Goal: Task Accomplishment & Management: Use online tool/utility

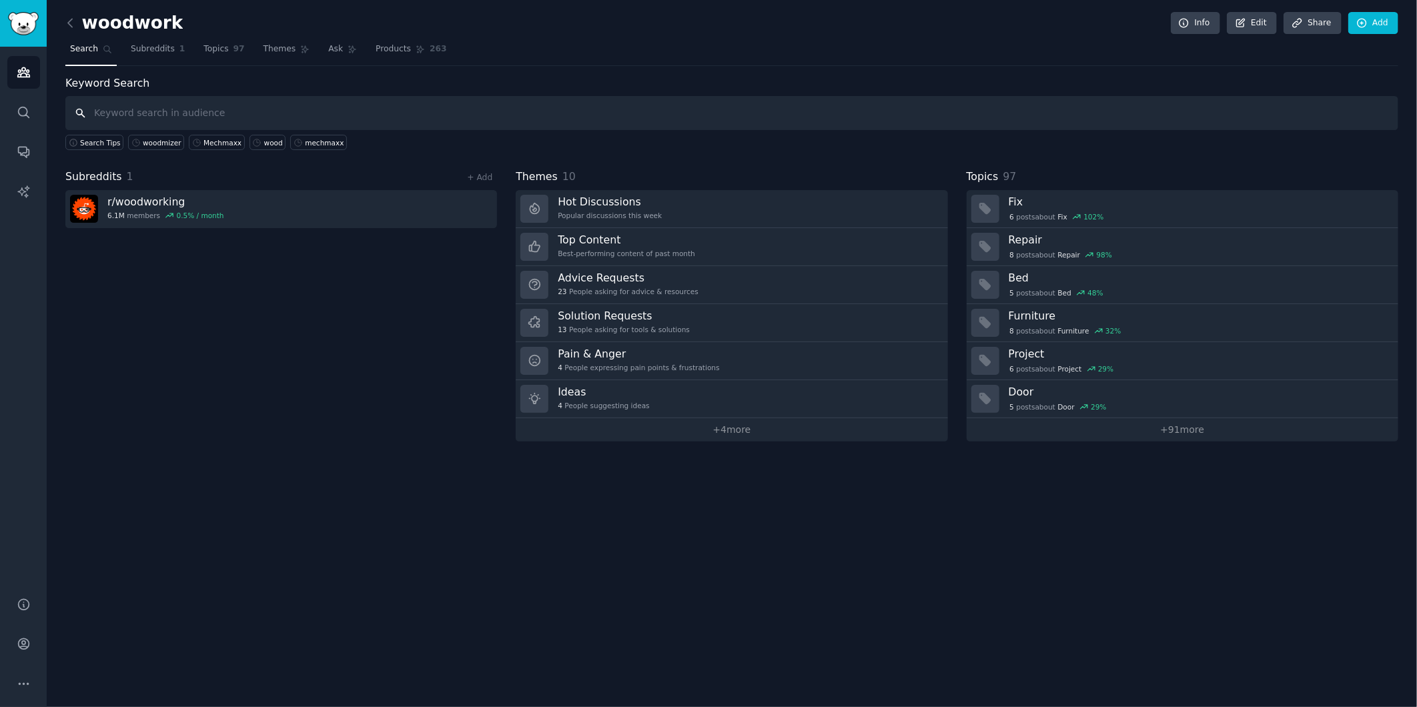
click at [128, 113] on input "text" at bounding box center [731, 113] width 1333 height 34
click at [192, 112] on input "text" at bounding box center [731, 113] width 1333 height 34
click at [145, 110] on input "text" at bounding box center [731, 113] width 1333 height 34
type input "w"
click at [856, 623] on div "woodwork Info Edit Share Add Search Subreddits 1 Topics 97 Themes Ask Products …" at bounding box center [732, 353] width 1371 height 707
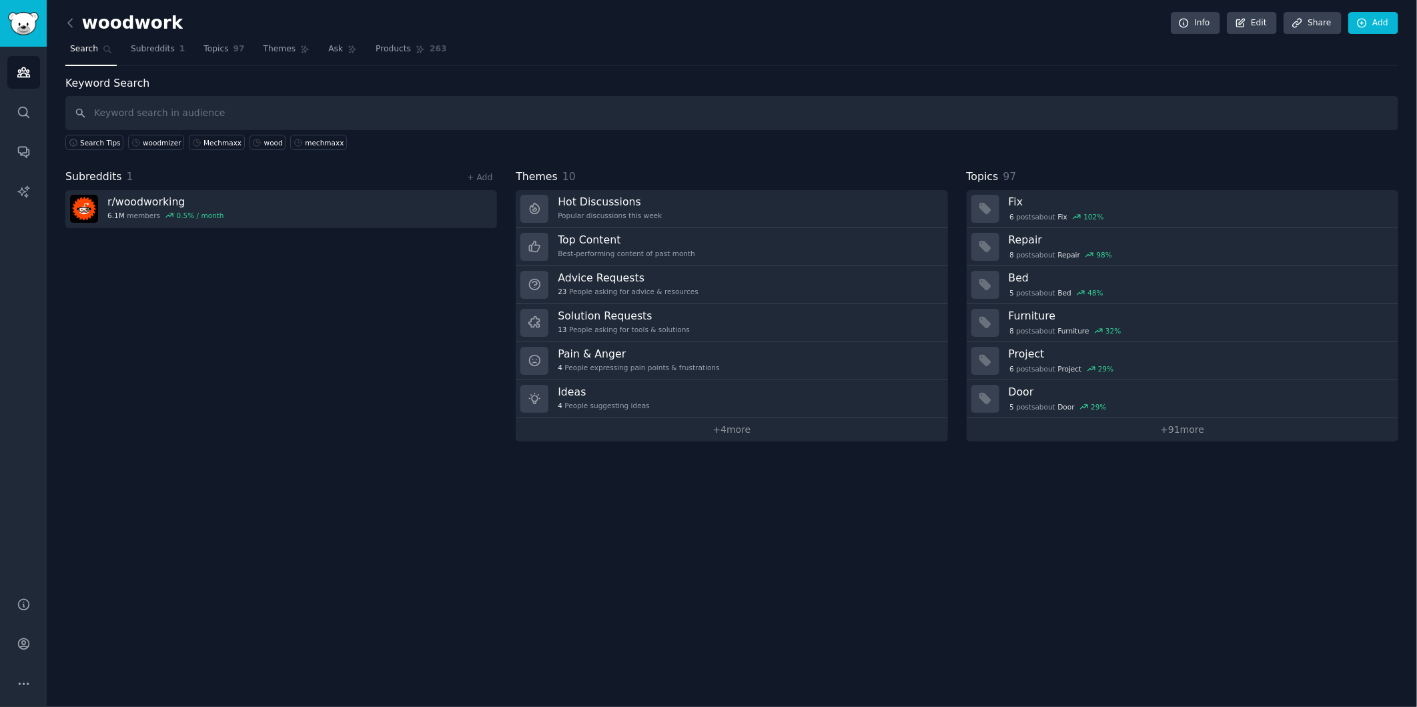
click at [367, 357] on div "Subreddits 1 + Add r/ woodworking 6.1M members 0.5 % / month" at bounding box center [281, 305] width 432 height 273
click at [148, 115] on input "text" at bounding box center [731, 113] width 1333 height 34
click at [312, 113] on input "text" at bounding box center [731, 113] width 1333 height 34
paste input "woodlandmills"
type input "woodlandmills"
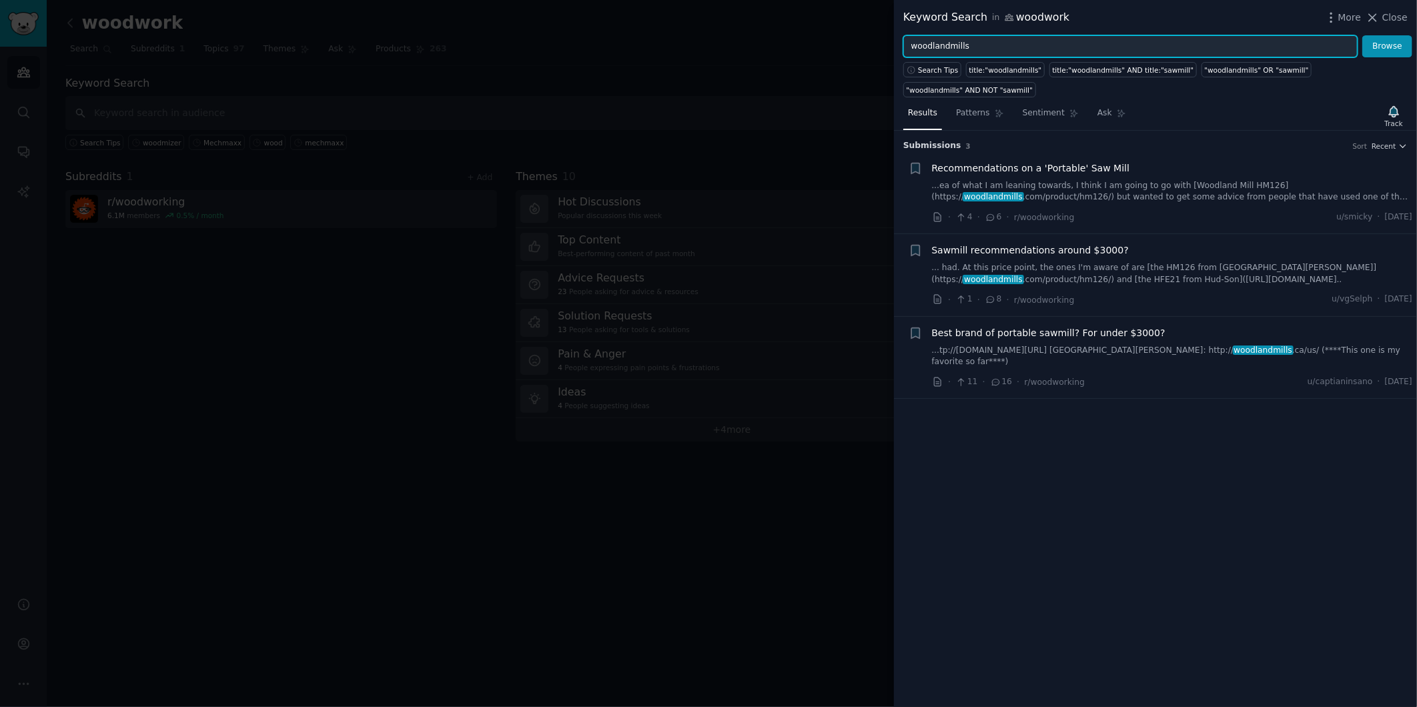
drag, startPoint x: 1010, startPoint y: 47, endPoint x: 862, endPoint y: 55, distance: 149.0
click at [862, 55] on div "Keyword Search in woodwork More Close woodlandmills Browse Search Tips title:"w…" at bounding box center [708, 353] width 1417 height 707
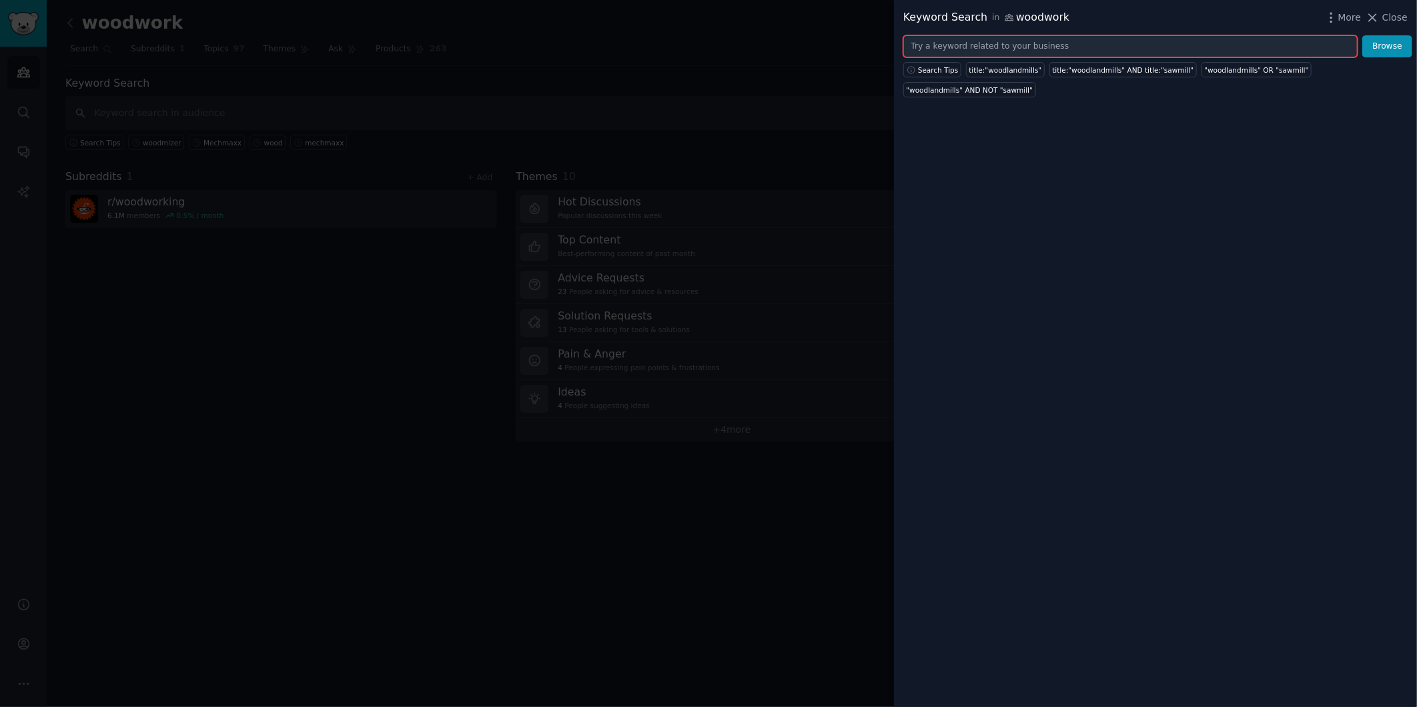
paste input "hud-son"
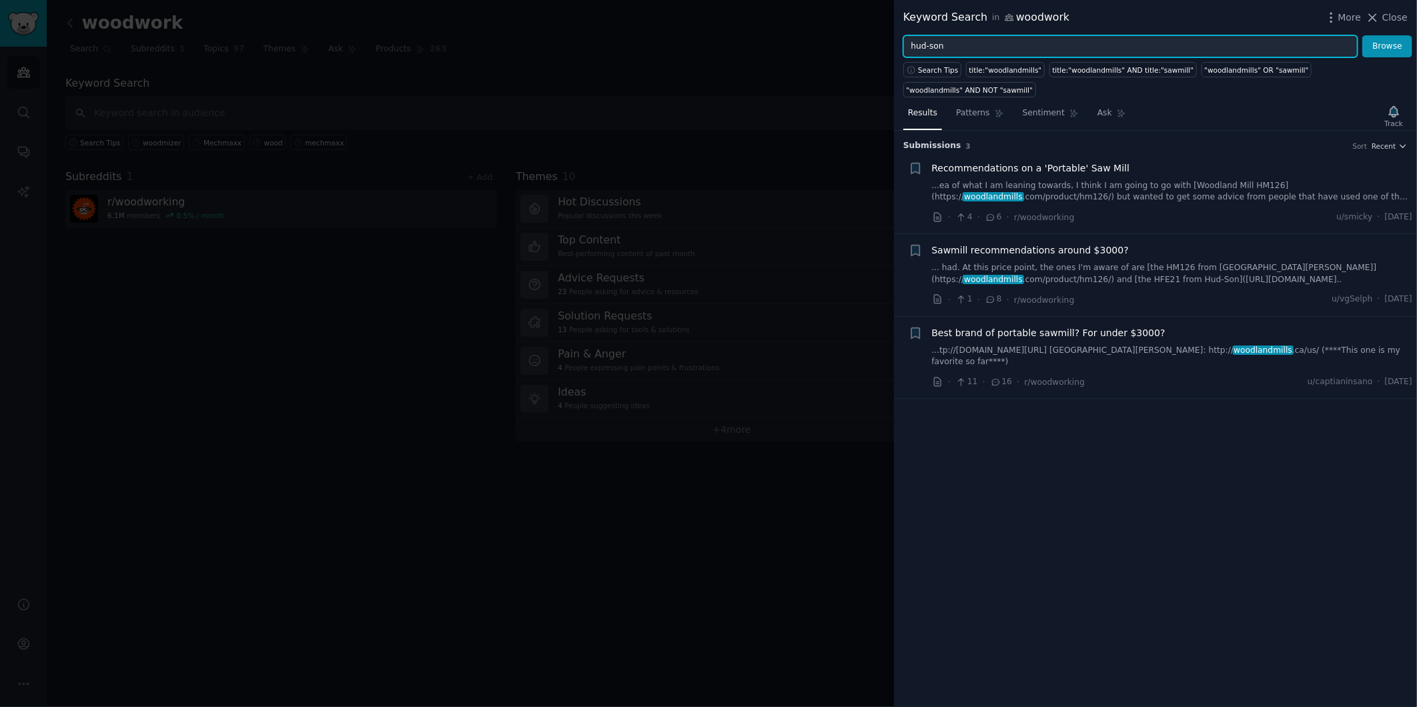
type input "hud-son"
click at [1363, 35] on button "Browse" at bounding box center [1388, 46] width 50 height 23
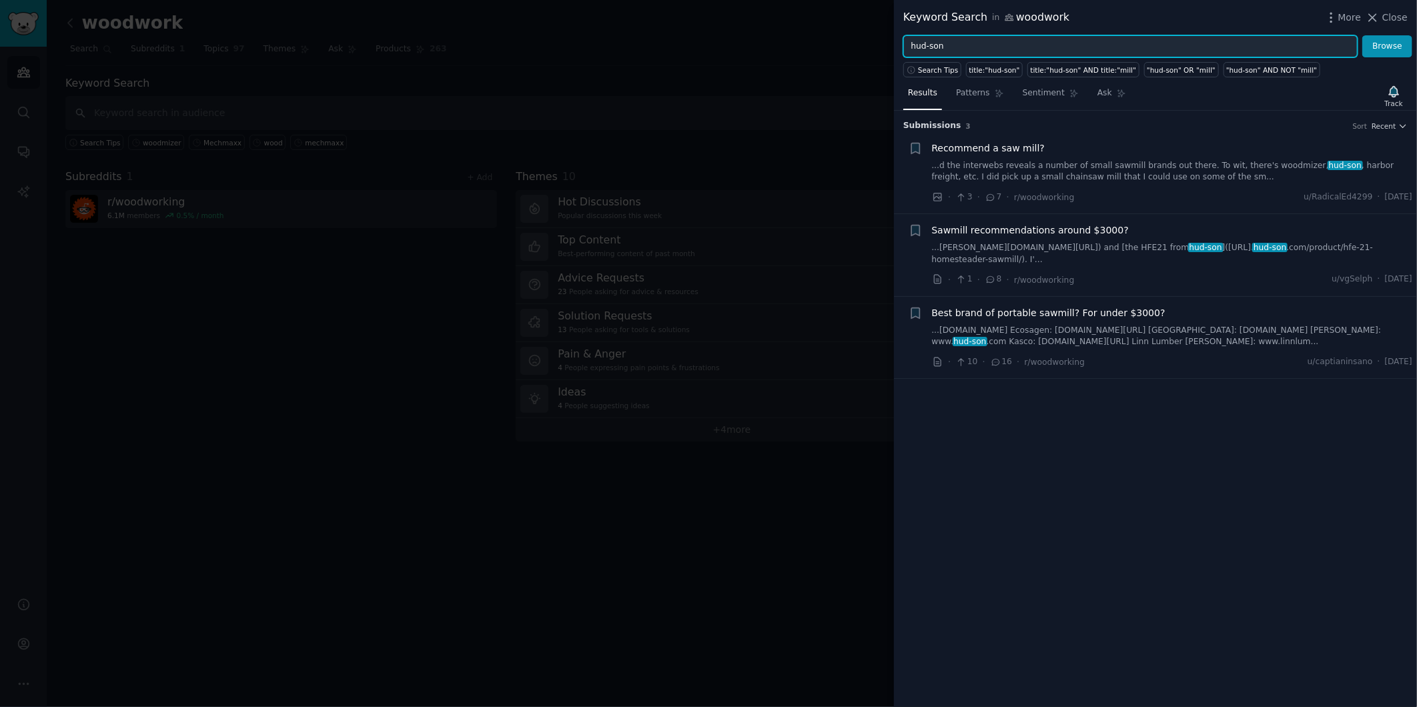
drag, startPoint x: 972, startPoint y: 49, endPoint x: 858, endPoint y: 49, distance: 114.1
click at [858, 49] on div "Keyword Search in woodwork More Close hud-son Browse Search Tips title:"hud-son…" at bounding box center [708, 353] width 1417 height 707
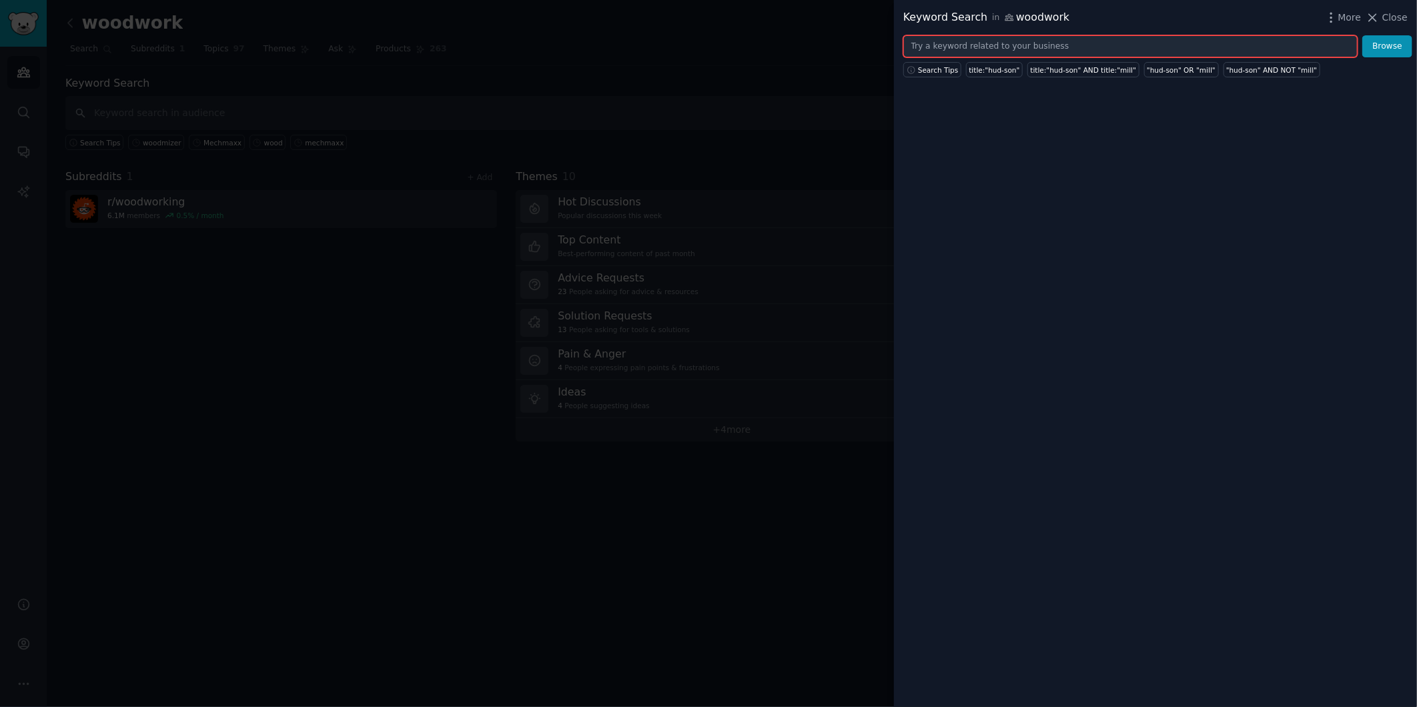
paste input "Frontier"
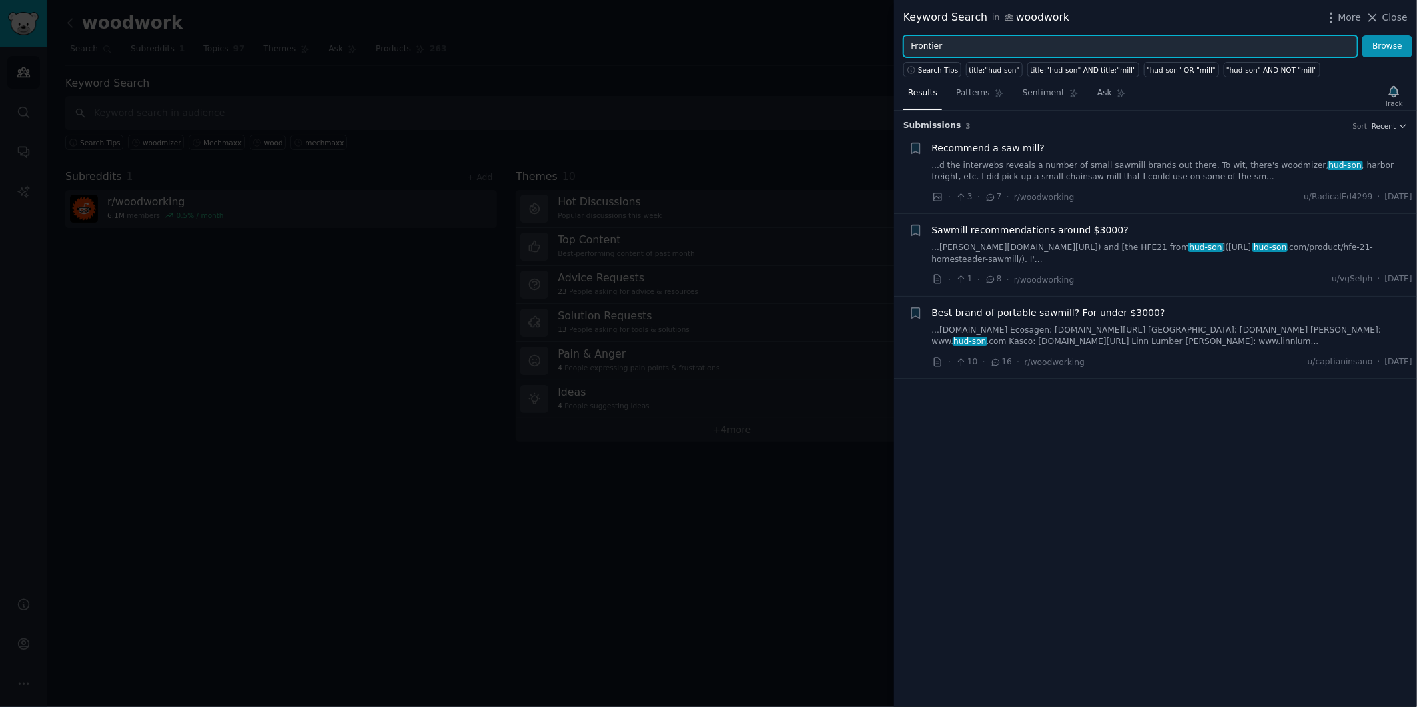
type input "Frontier"
click at [1363, 35] on button "Browse" at bounding box center [1388, 46] width 50 height 23
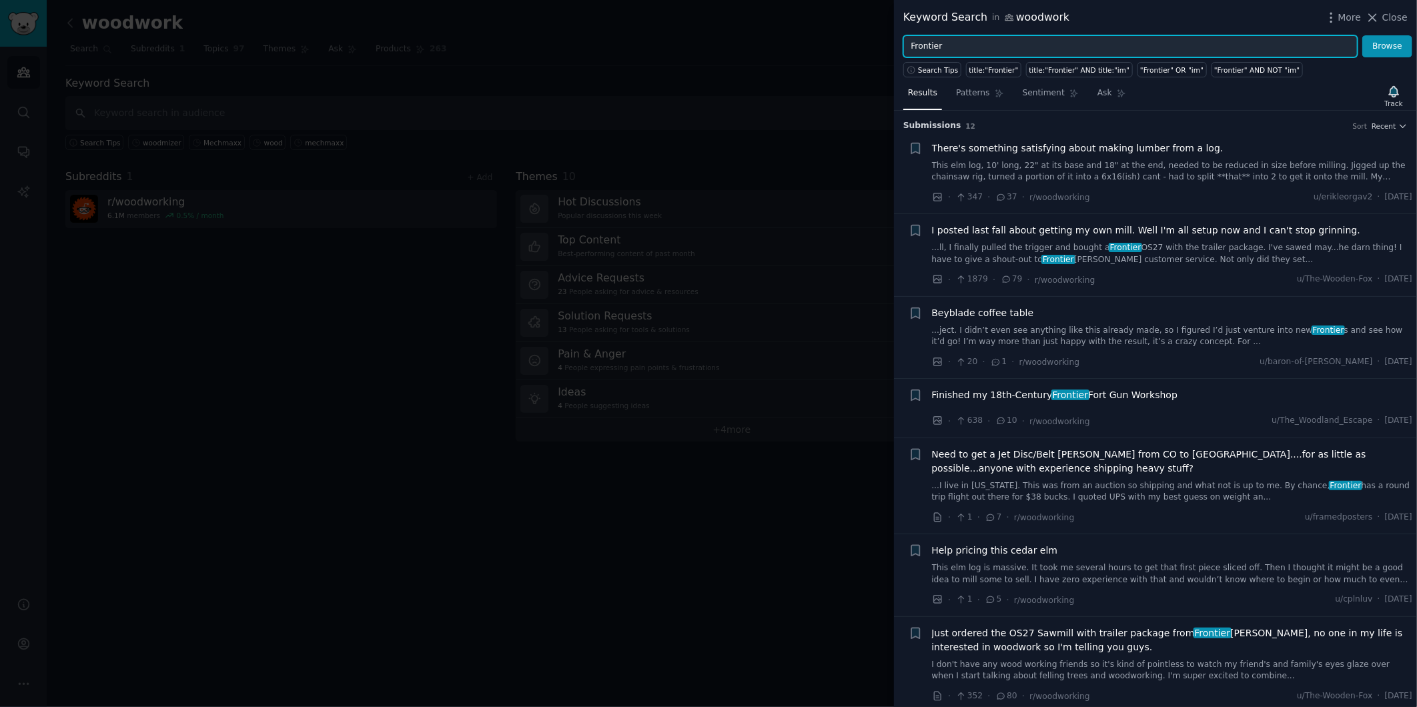
drag, startPoint x: 964, startPoint y: 41, endPoint x: 888, endPoint y: 41, distance: 76.1
click at [888, 41] on div "Keyword Search in woodwork More Close Frontier Browse Search Tips title:"Fronti…" at bounding box center [708, 353] width 1417 height 707
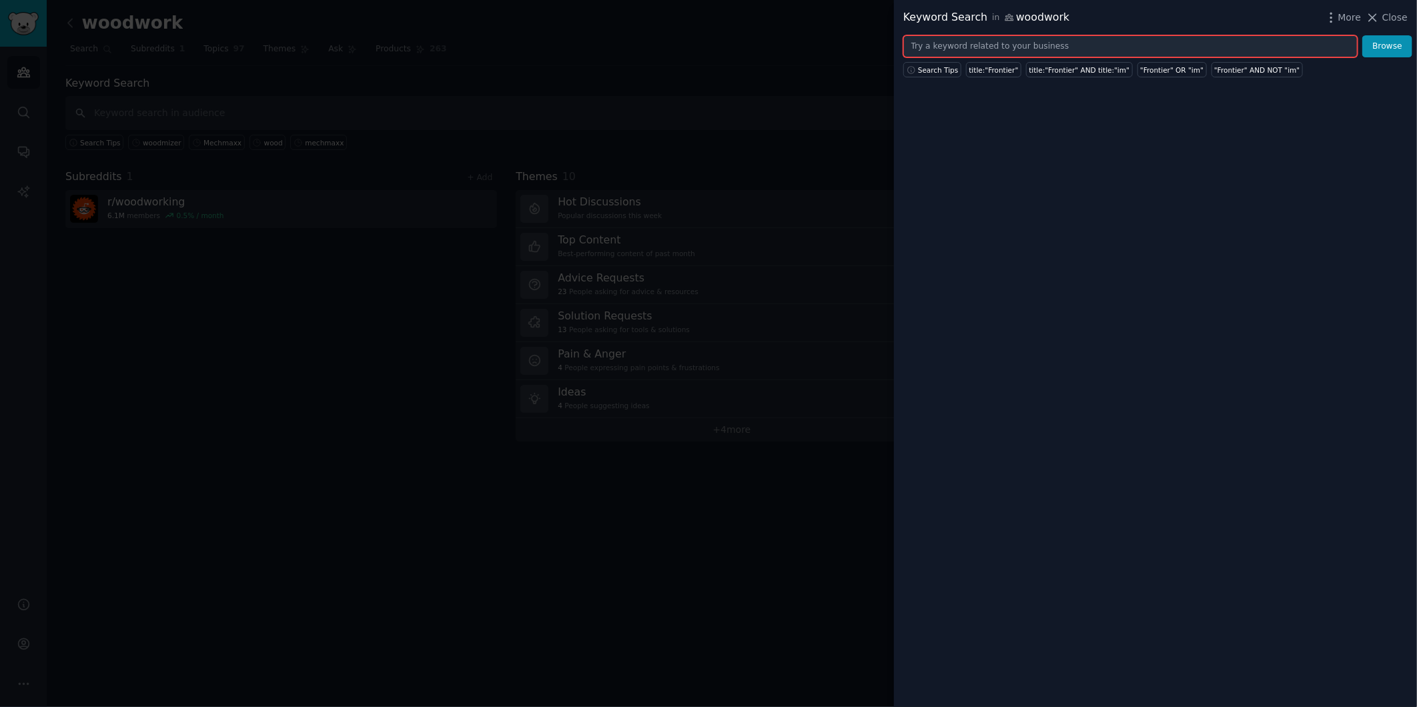
paste input "Cormidi"
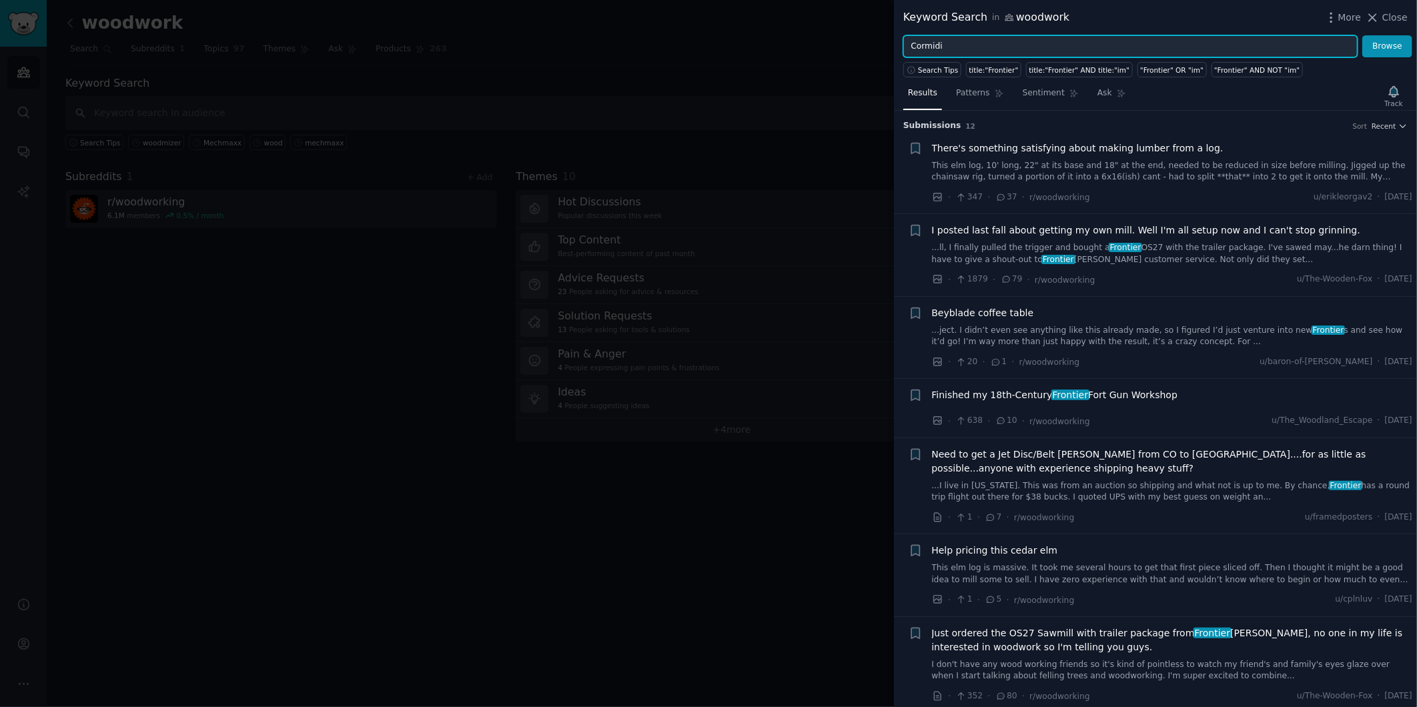
type input "Cormidi"
click at [1363, 35] on button "Browse" at bounding box center [1388, 46] width 50 height 23
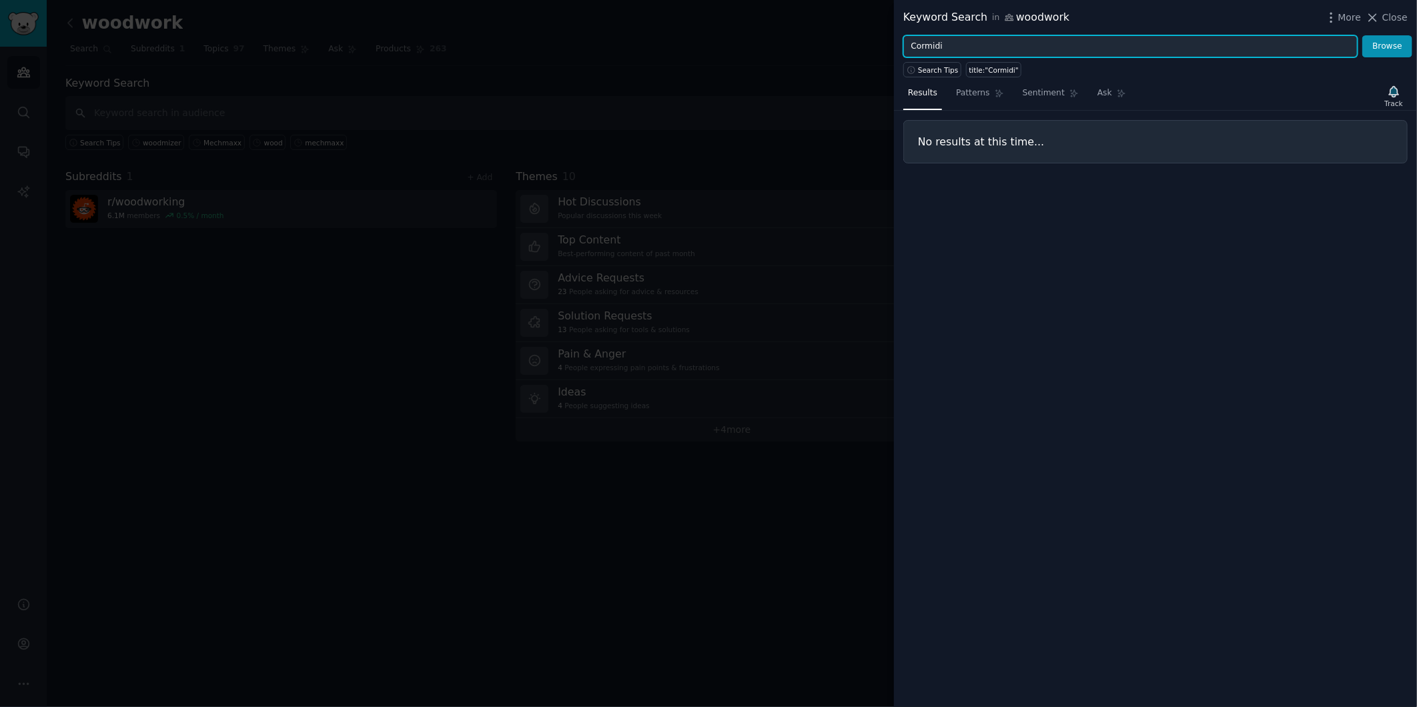
drag, startPoint x: 961, startPoint y: 48, endPoint x: 876, endPoint y: 45, distance: 85.5
click at [876, 45] on div "Keyword Search in woodwork More Close Cormidi Browse Search Tips title:"Cormidi…" at bounding box center [708, 353] width 1417 height 707
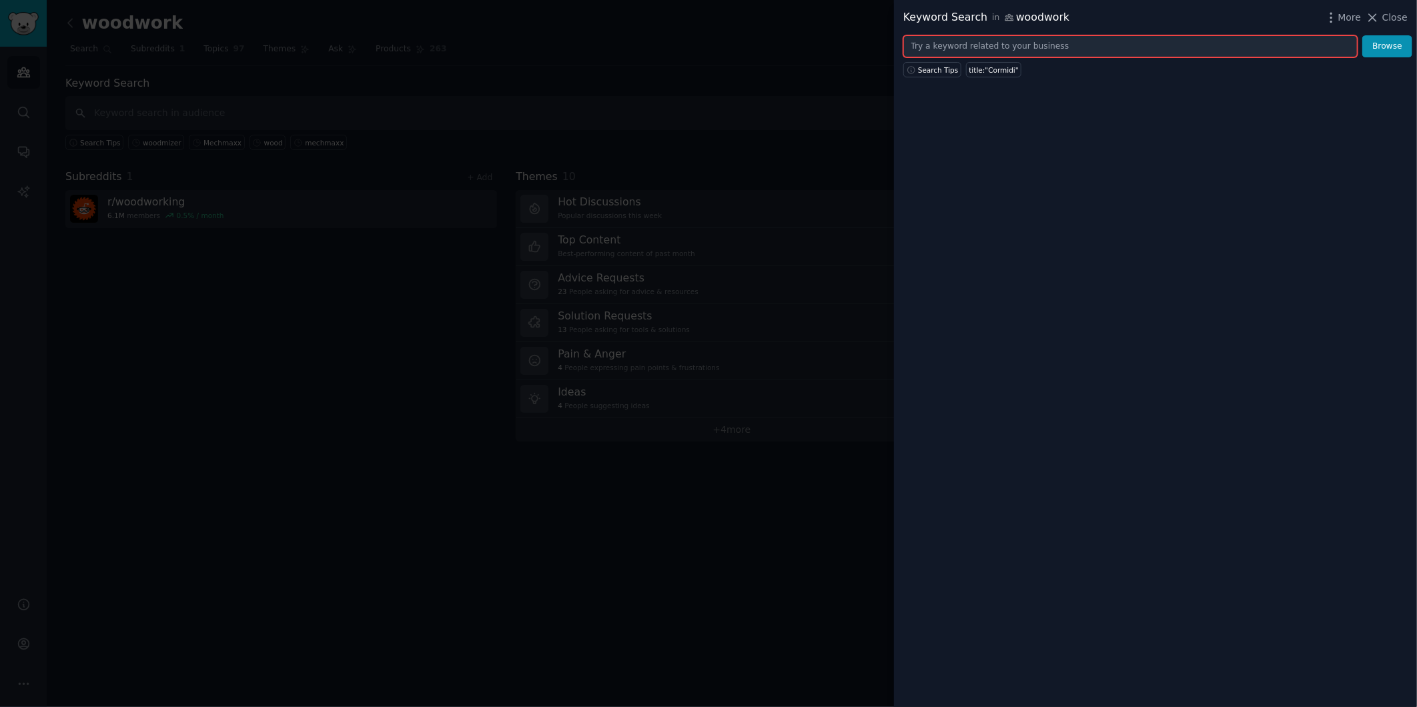
paste input "TMG"
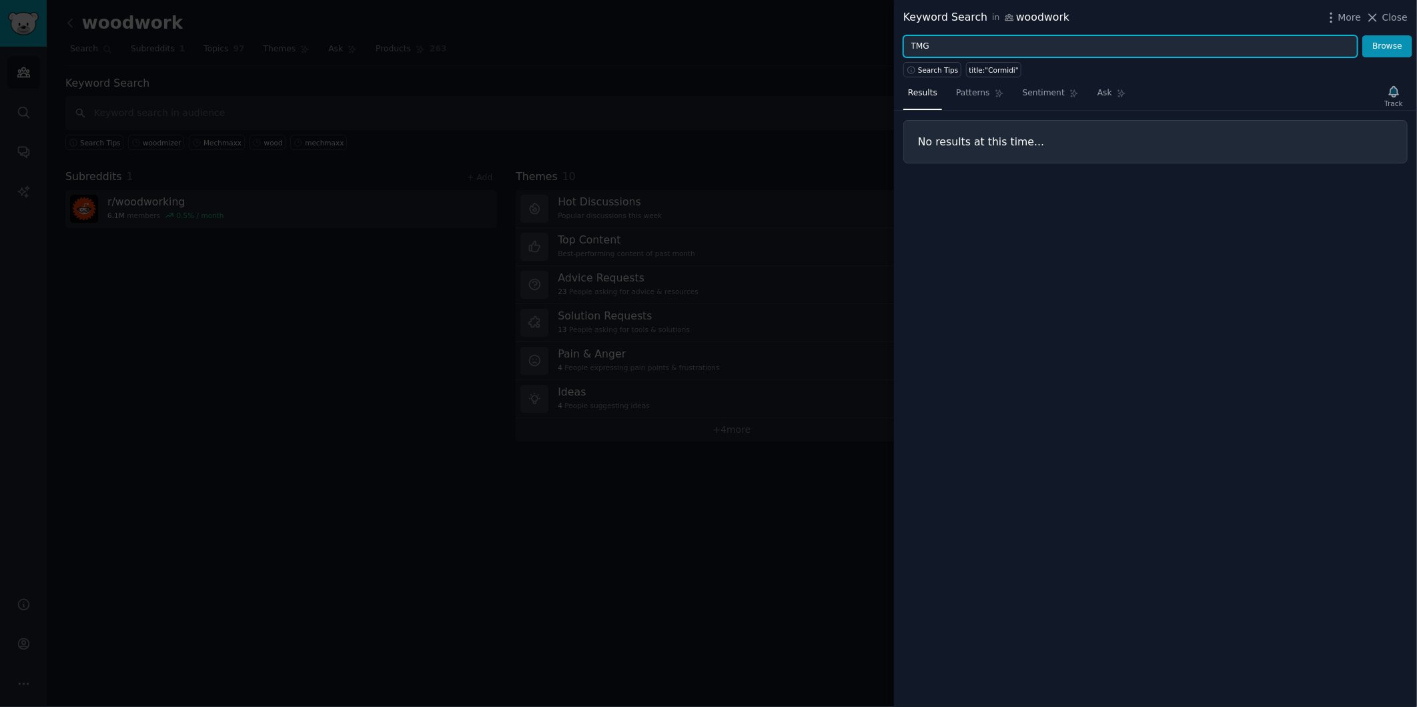
type input "TMG"
click at [1363, 35] on button "Browse" at bounding box center [1388, 46] width 50 height 23
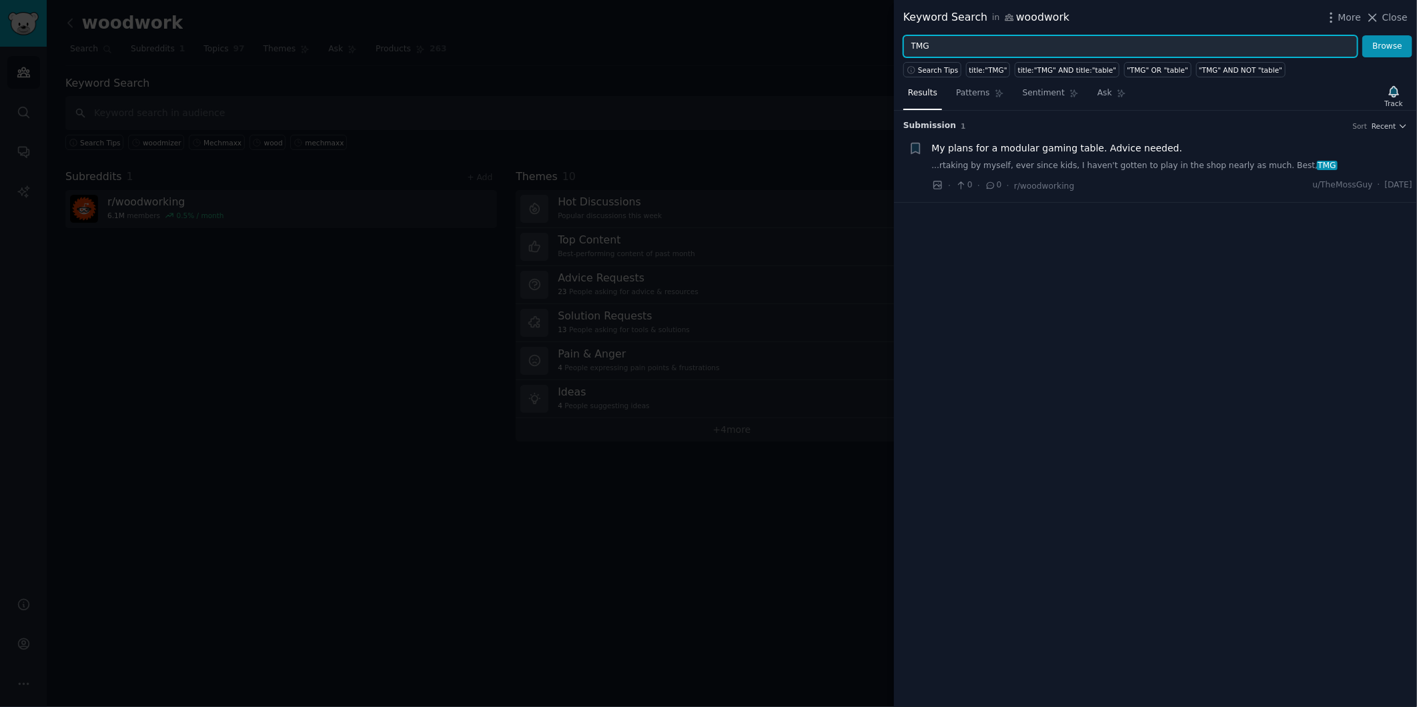
drag, startPoint x: 980, startPoint y: 49, endPoint x: 892, endPoint y: 51, distance: 88.1
click at [892, 51] on div "Keyword Search in woodwork More Close TMG Browse Search Tips title:"TMG" title:…" at bounding box center [708, 353] width 1417 height 707
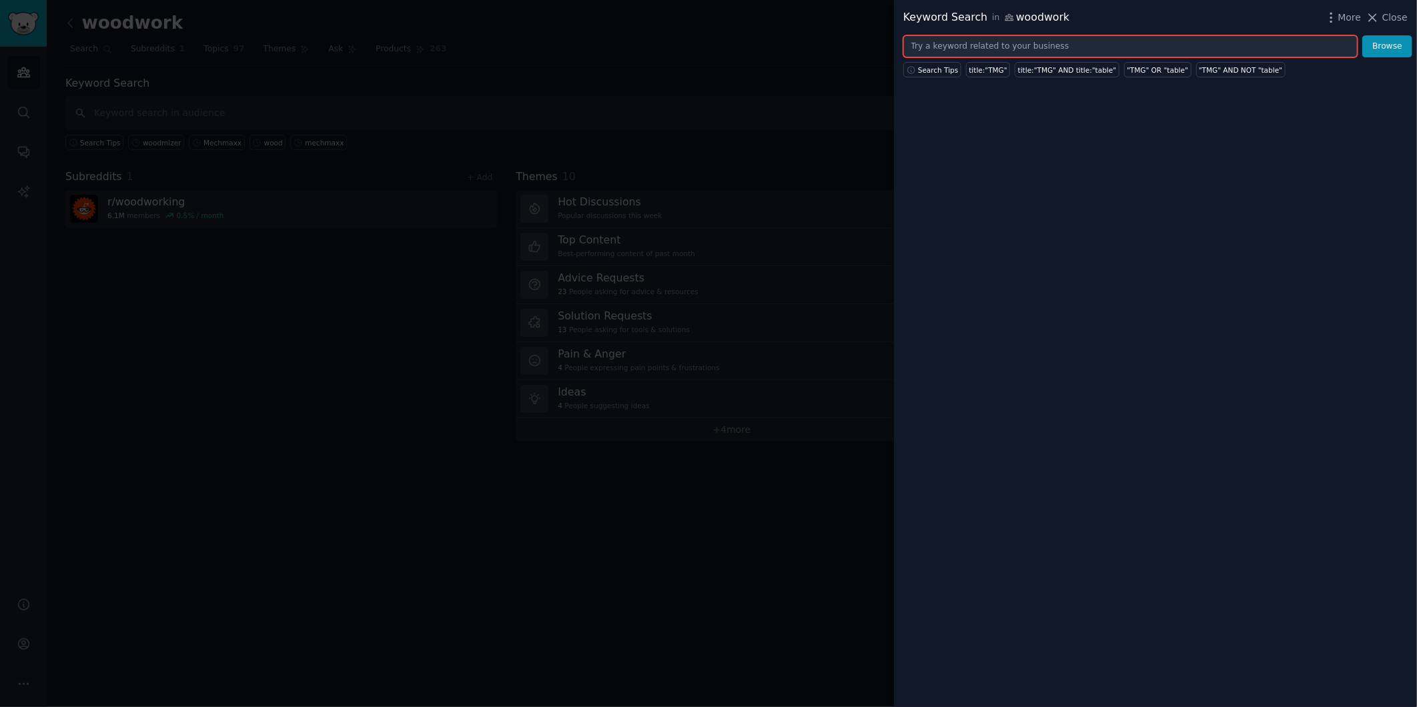
paste input "Betstco"
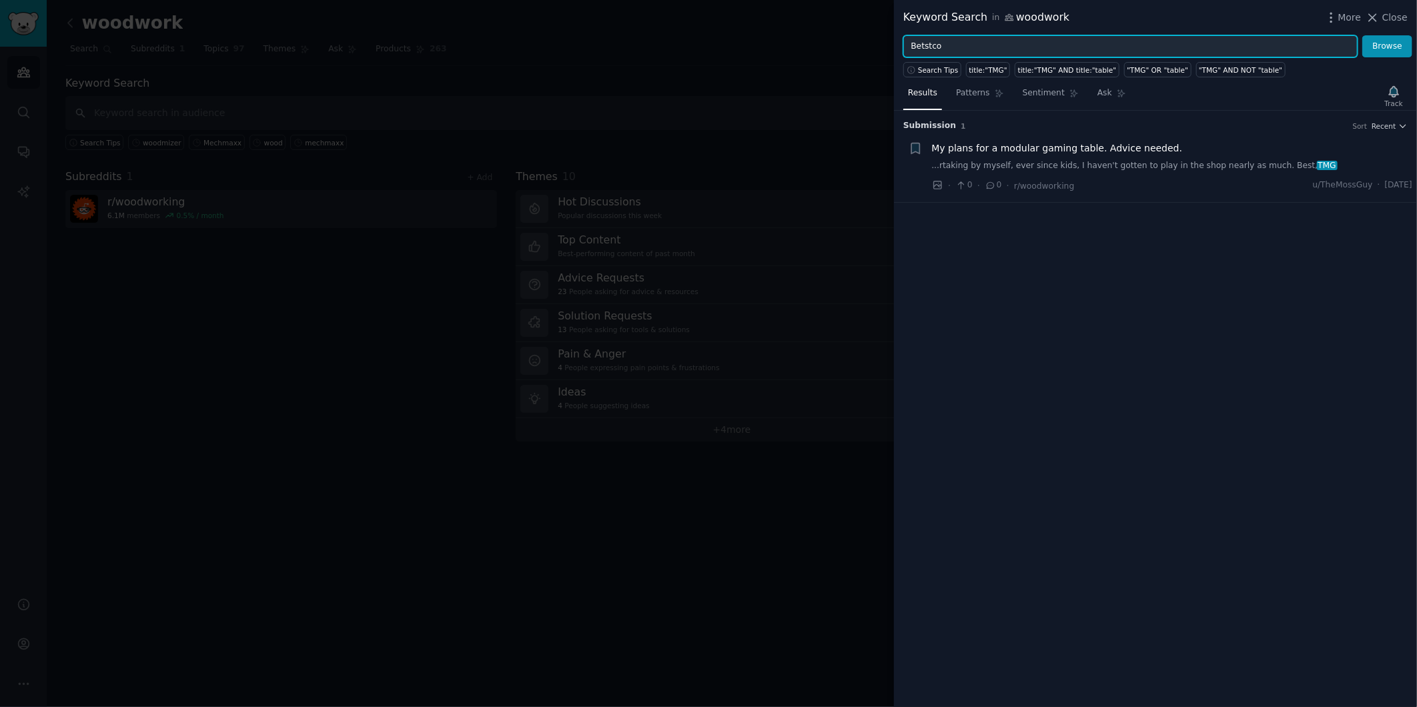
type input "Betstco"
click at [1363, 35] on button "Browse" at bounding box center [1388, 46] width 50 height 23
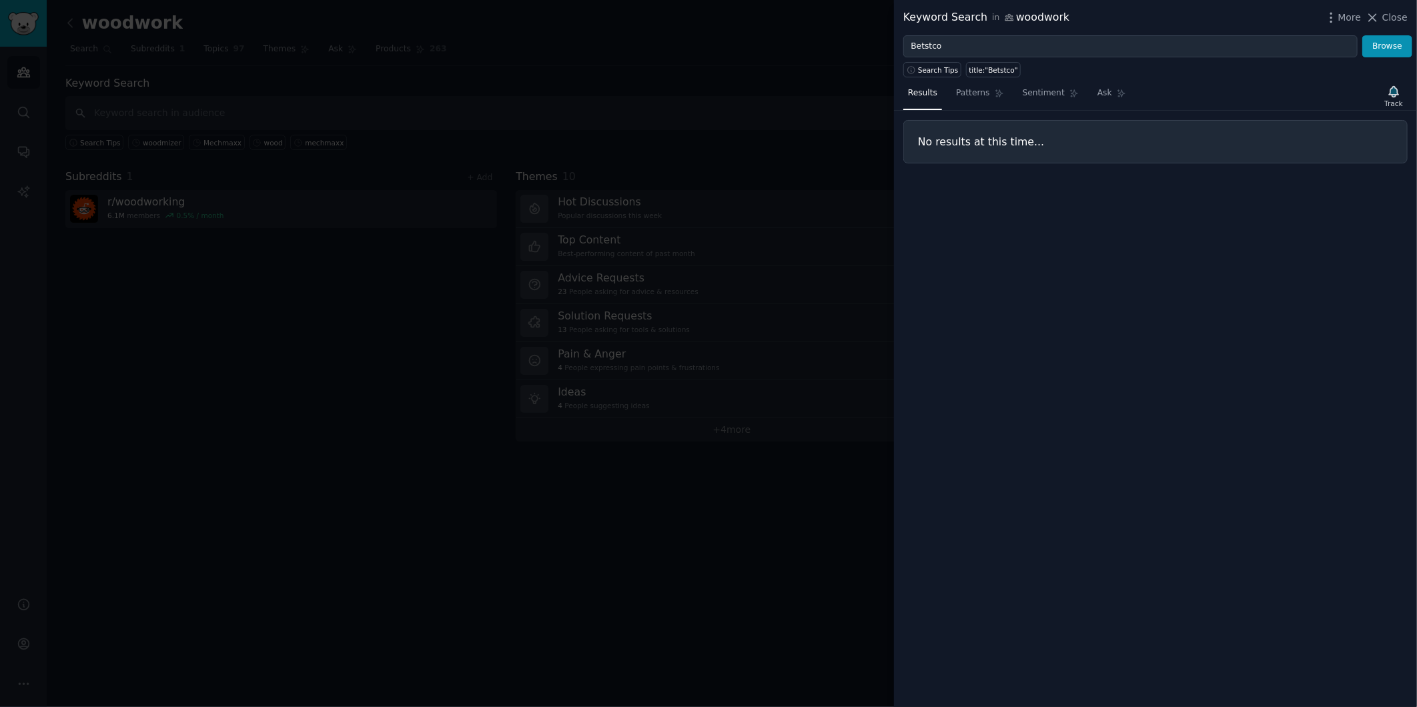
click at [819, 234] on div at bounding box center [708, 353] width 1417 height 707
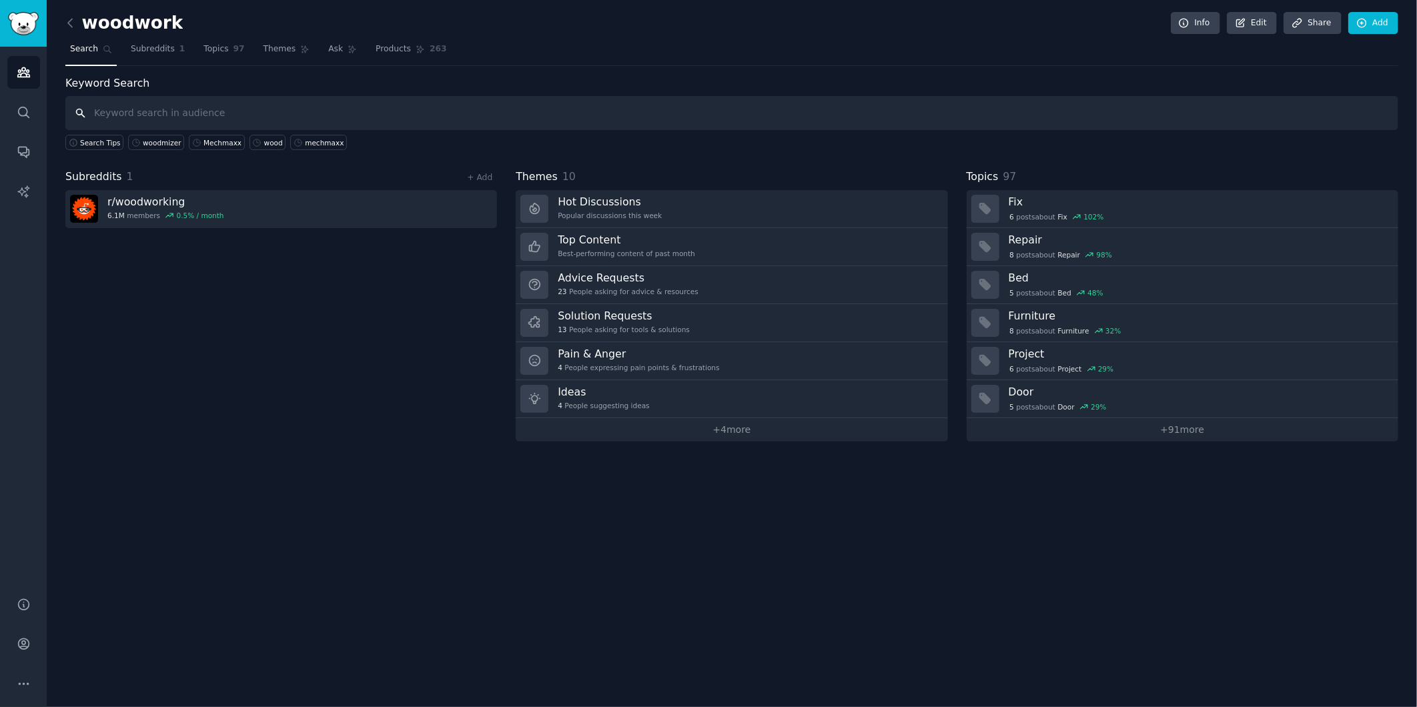
click at [187, 98] on input "text" at bounding box center [731, 113] width 1333 height 34
click at [317, 124] on input "text" at bounding box center [731, 113] width 1333 height 34
paste input "Bandit Chippers"
type input "Bandit Chippers"
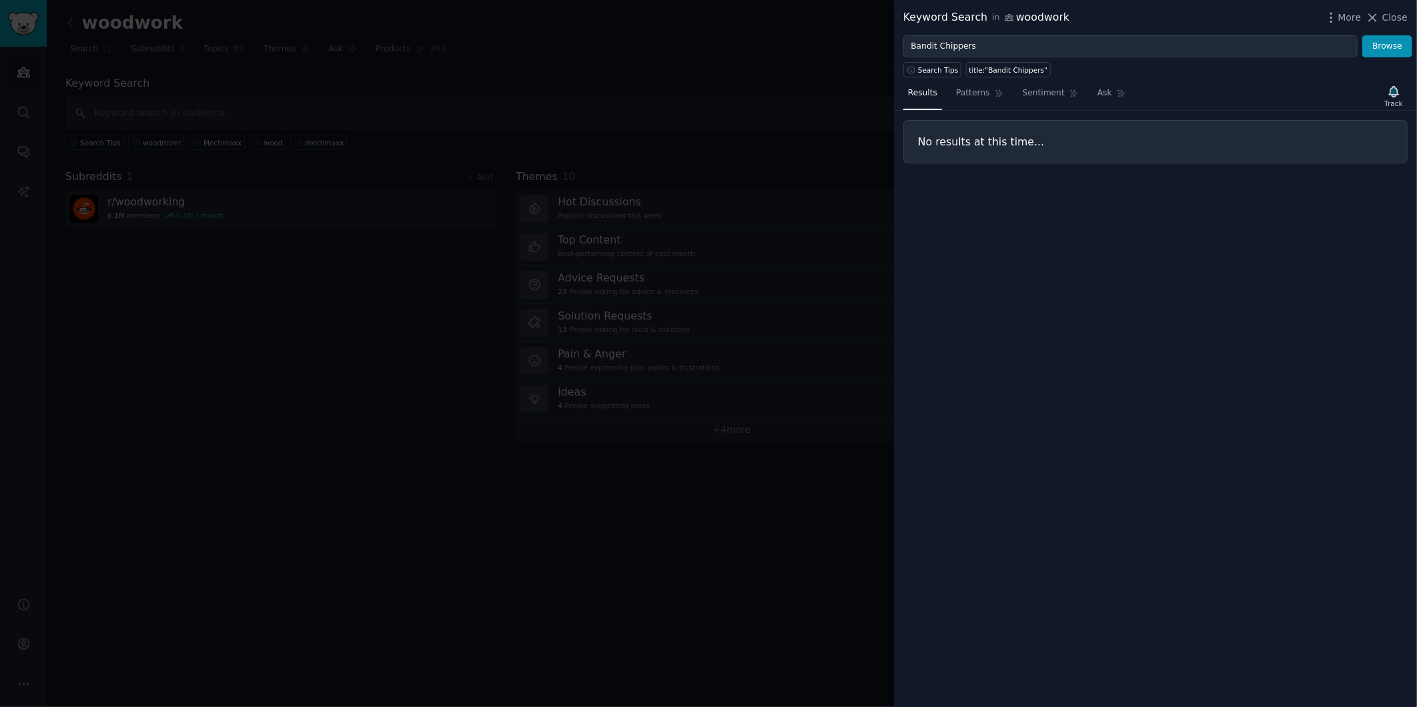
click at [783, 524] on div at bounding box center [708, 353] width 1417 height 707
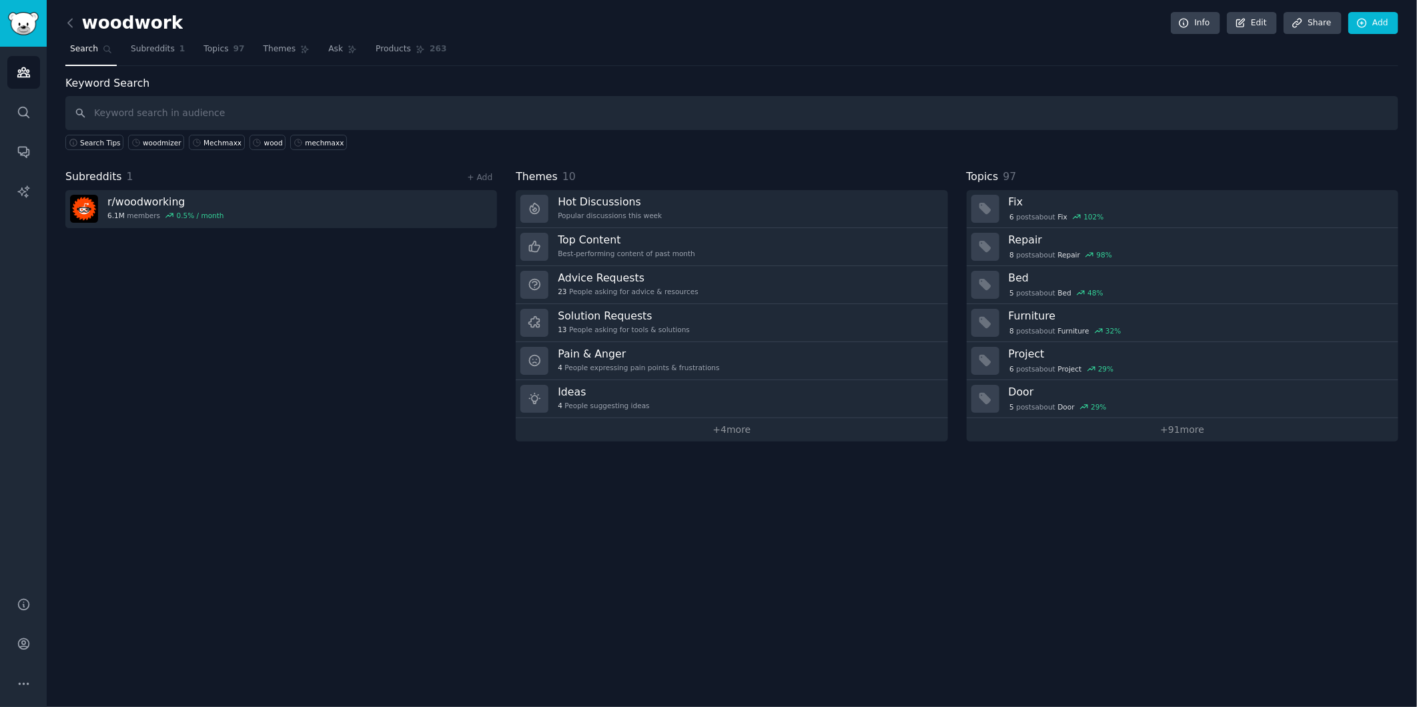
click at [870, 515] on div "woodwork Info Edit Share Add Search Subreddits 1 Topics 97 Themes Ask Products …" at bounding box center [732, 353] width 1371 height 707
click at [125, 99] on input "text" at bounding box center [731, 113] width 1333 height 34
click at [359, 123] on input "text" at bounding box center [731, 113] width 1333 height 34
click at [65, 17] on icon at bounding box center [70, 23] width 14 height 14
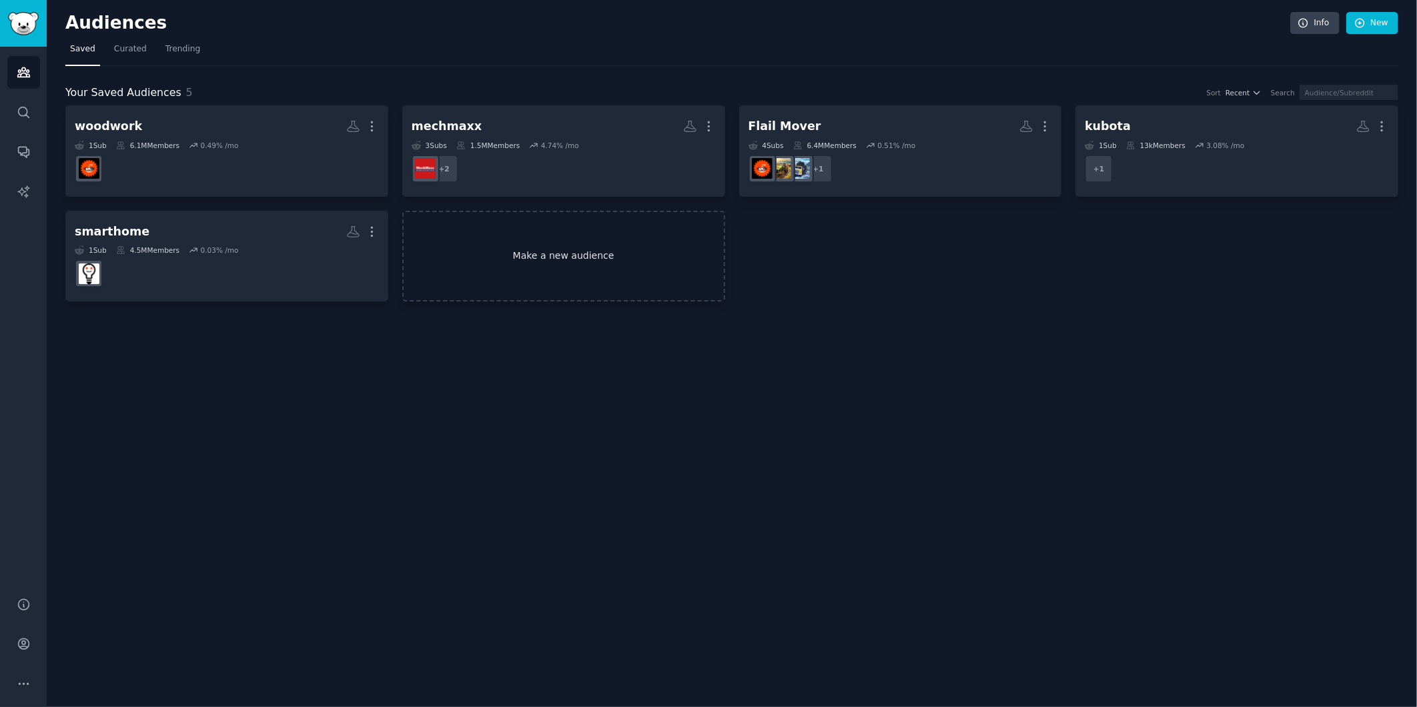
click at [581, 265] on link "Make a new audience" at bounding box center [563, 256] width 323 height 91
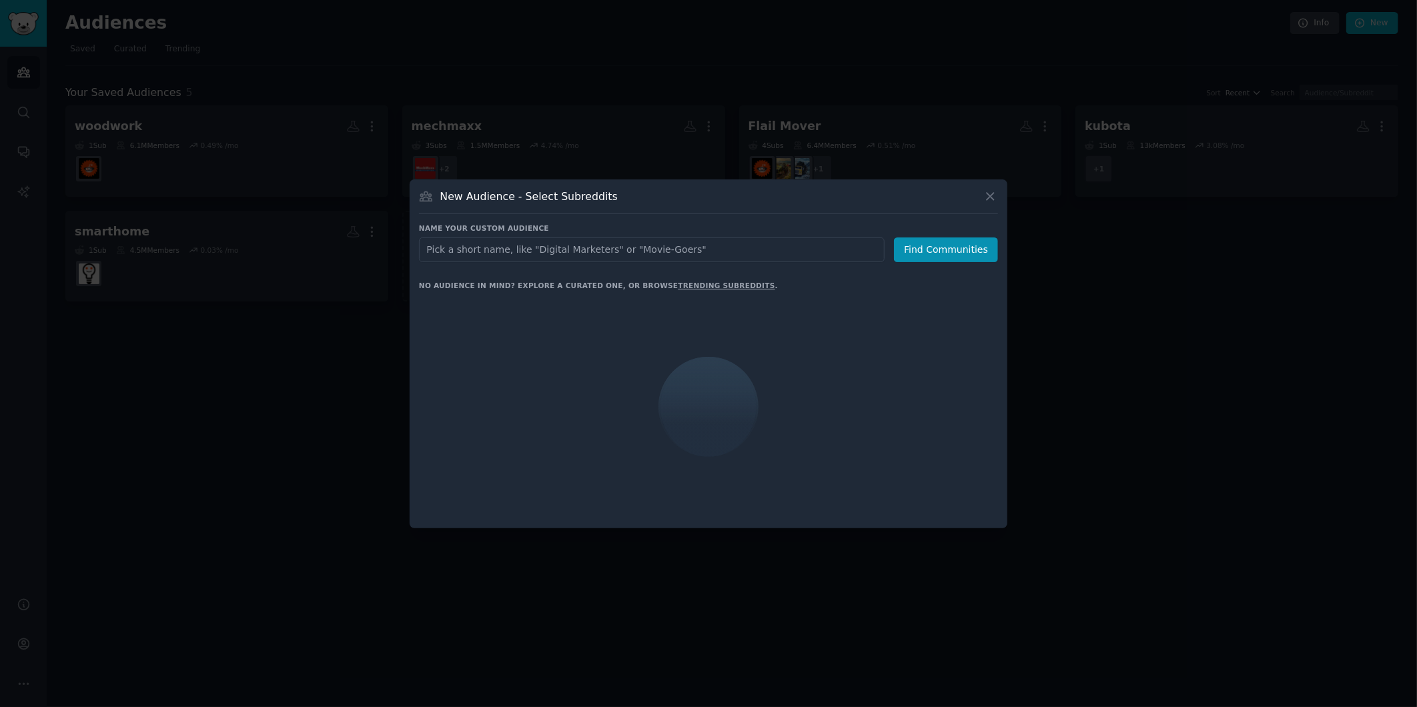
click at [575, 254] on input "text" at bounding box center [652, 250] width 466 height 25
type input "kubota"
click button "Find Communities" at bounding box center [946, 250] width 104 height 25
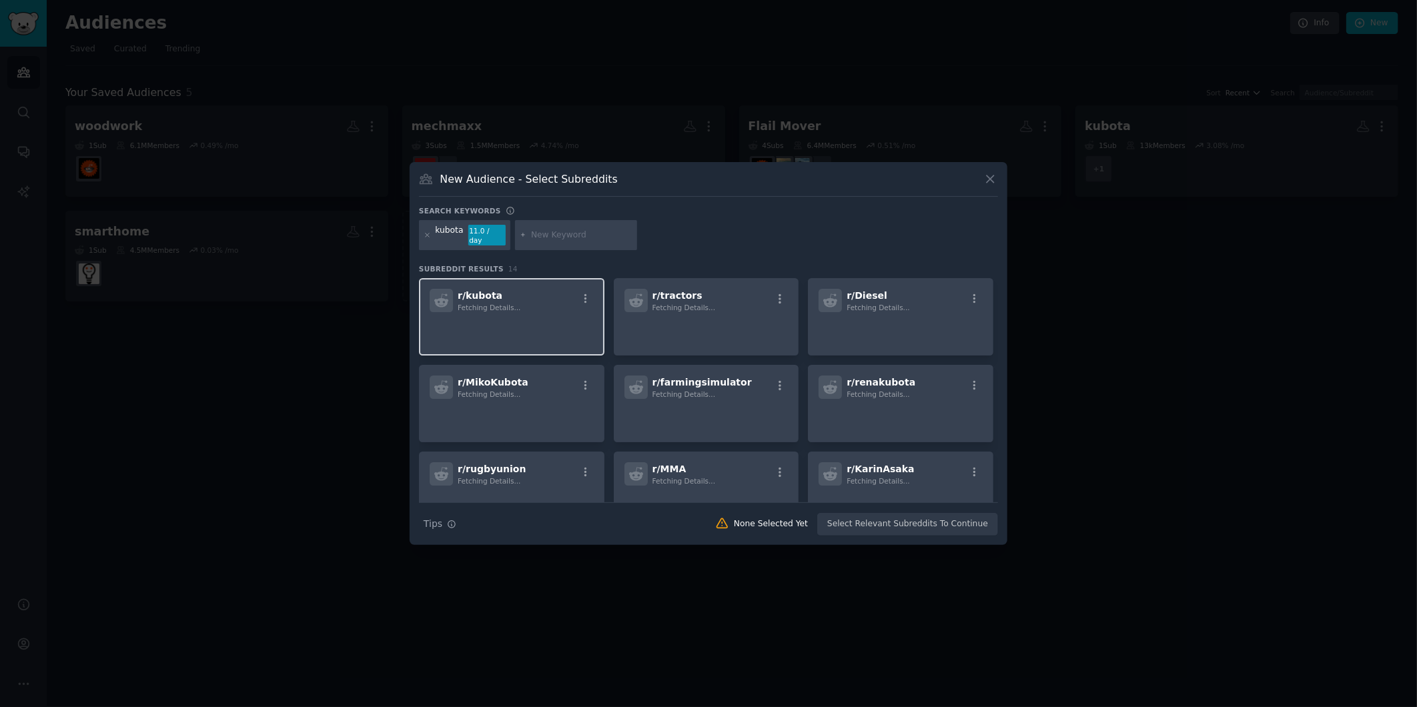
click at [536, 323] on p at bounding box center [512, 331] width 164 height 28
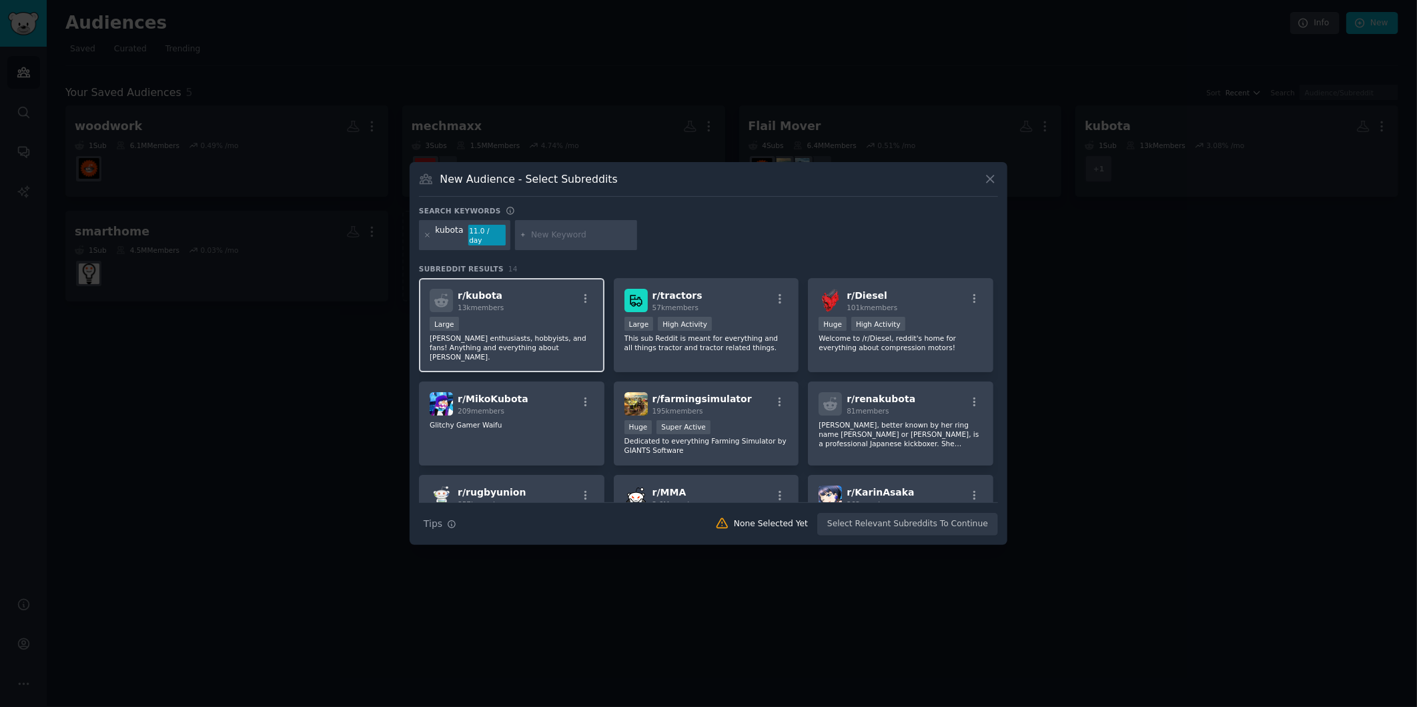
click at [536, 323] on div "Large" at bounding box center [512, 325] width 164 height 17
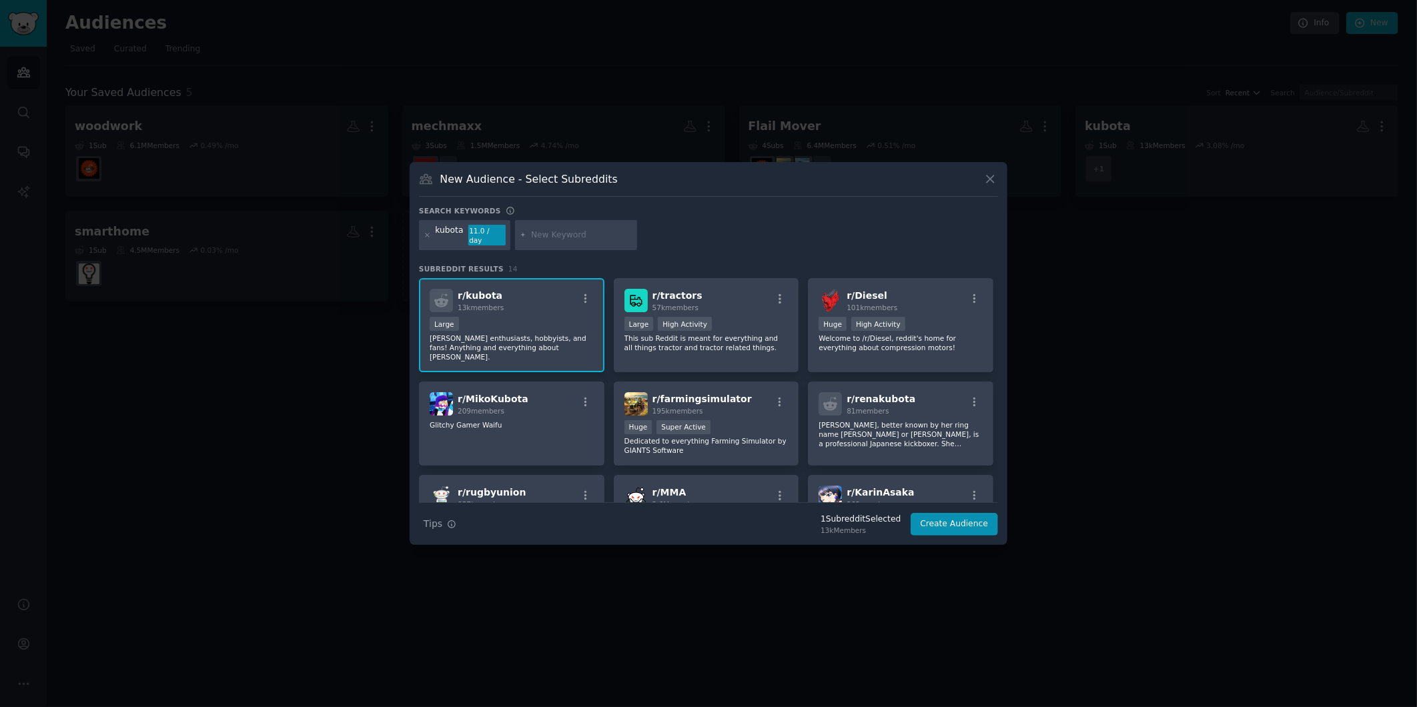
click at [536, 323] on div "Large" at bounding box center [512, 325] width 164 height 17
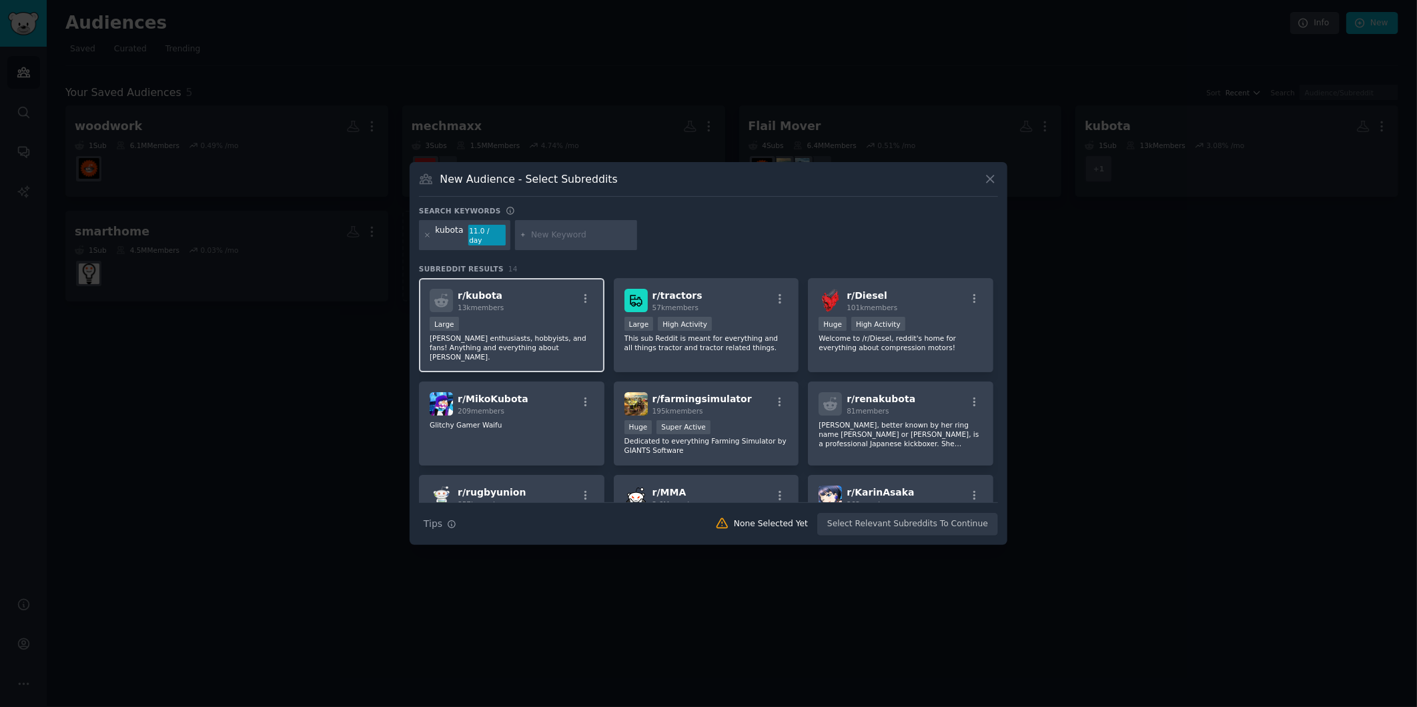
click at [555, 334] on p "[PERSON_NAME] enthusiasts, hobbyists, and fans! Anything and everything about […" at bounding box center [512, 348] width 164 height 28
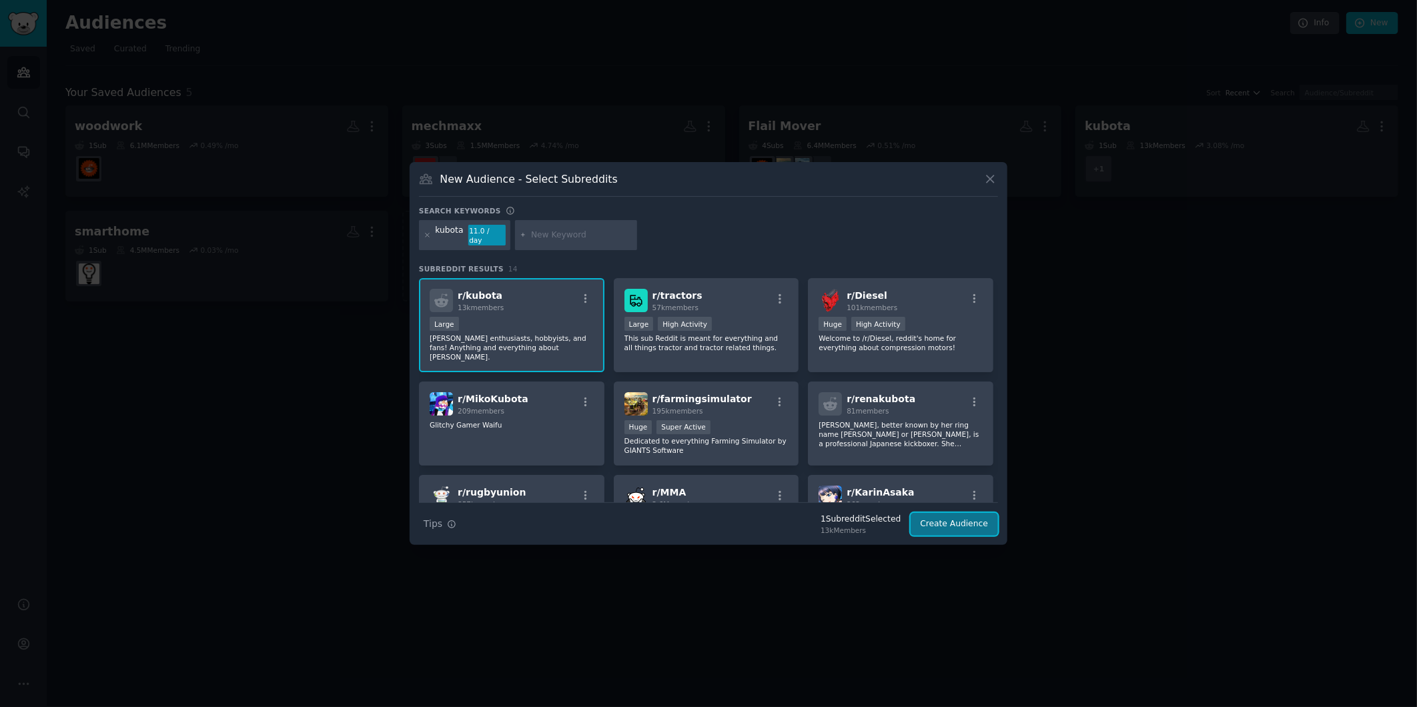
click at [961, 528] on button "Create Audience" at bounding box center [955, 524] width 88 height 23
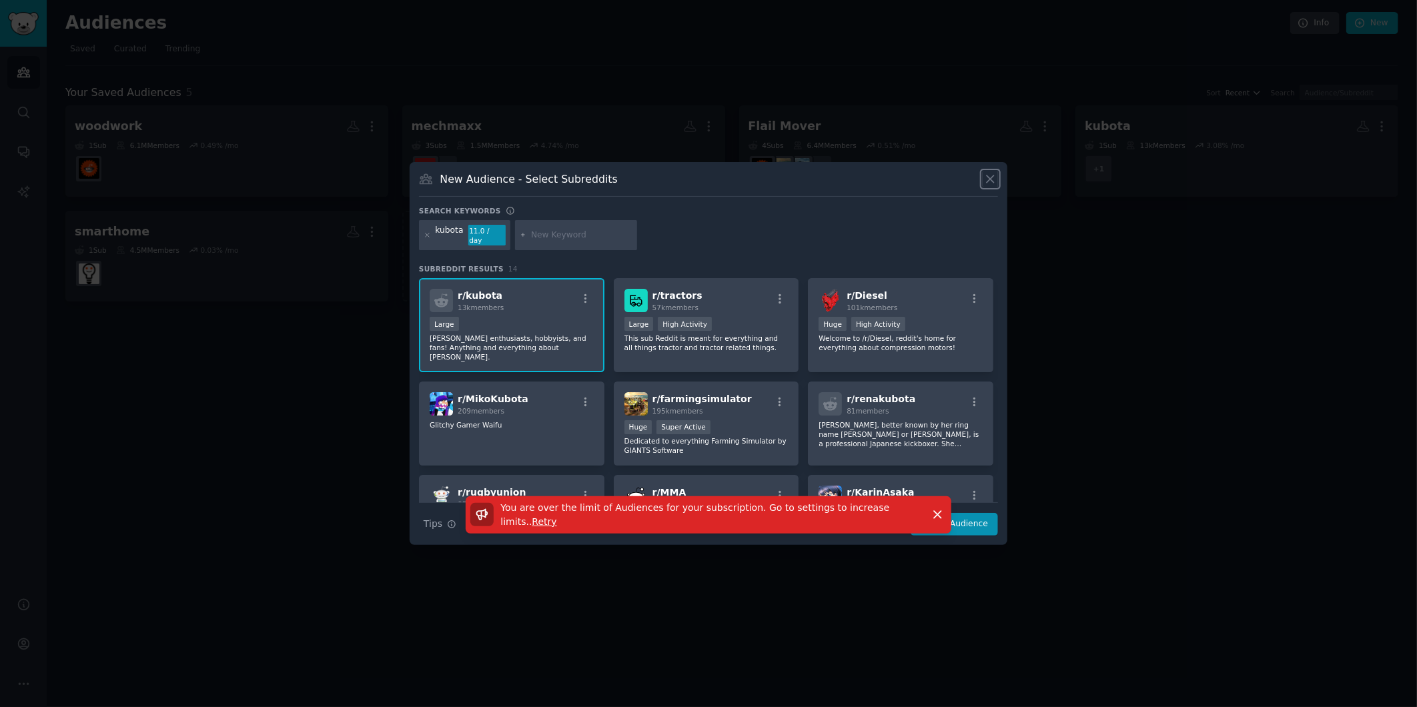
click at [986, 185] on icon at bounding box center [991, 179] width 14 height 14
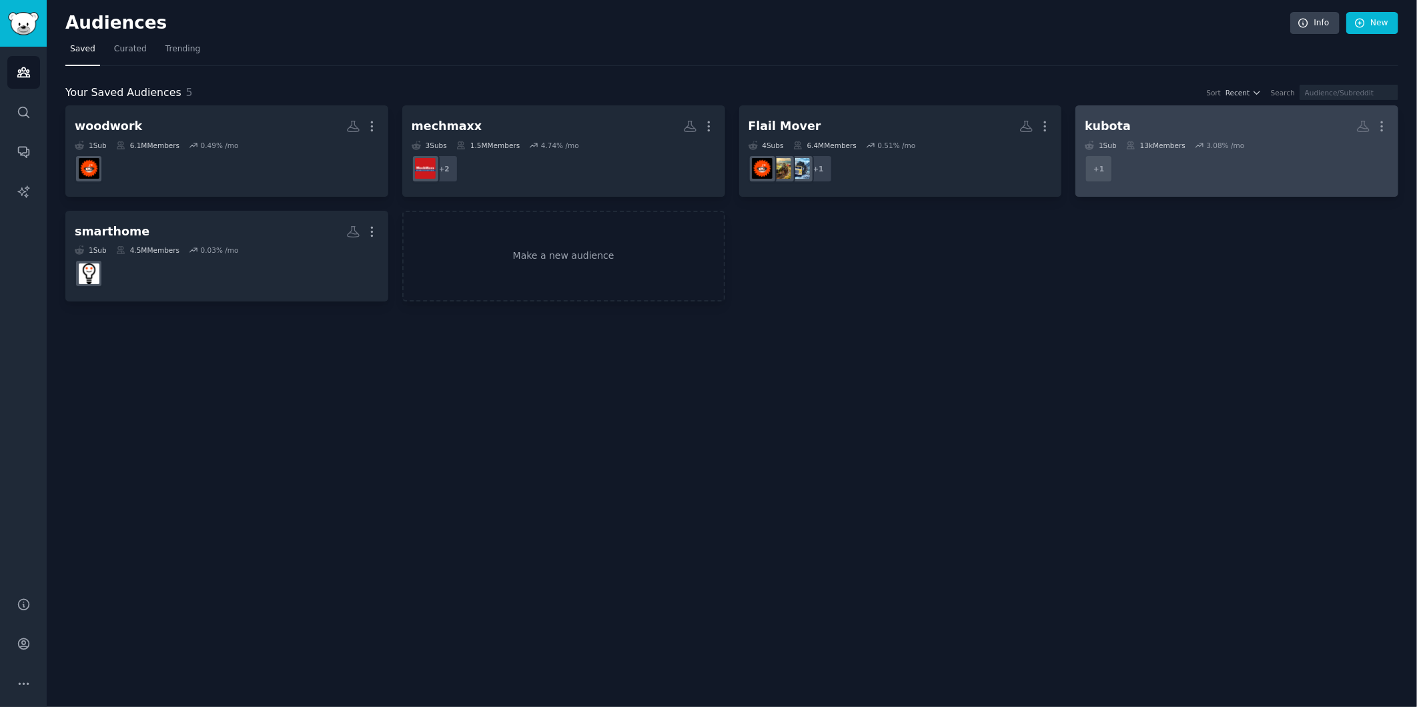
click at [1199, 123] on h2 "kubota More" at bounding box center [1237, 126] width 304 height 23
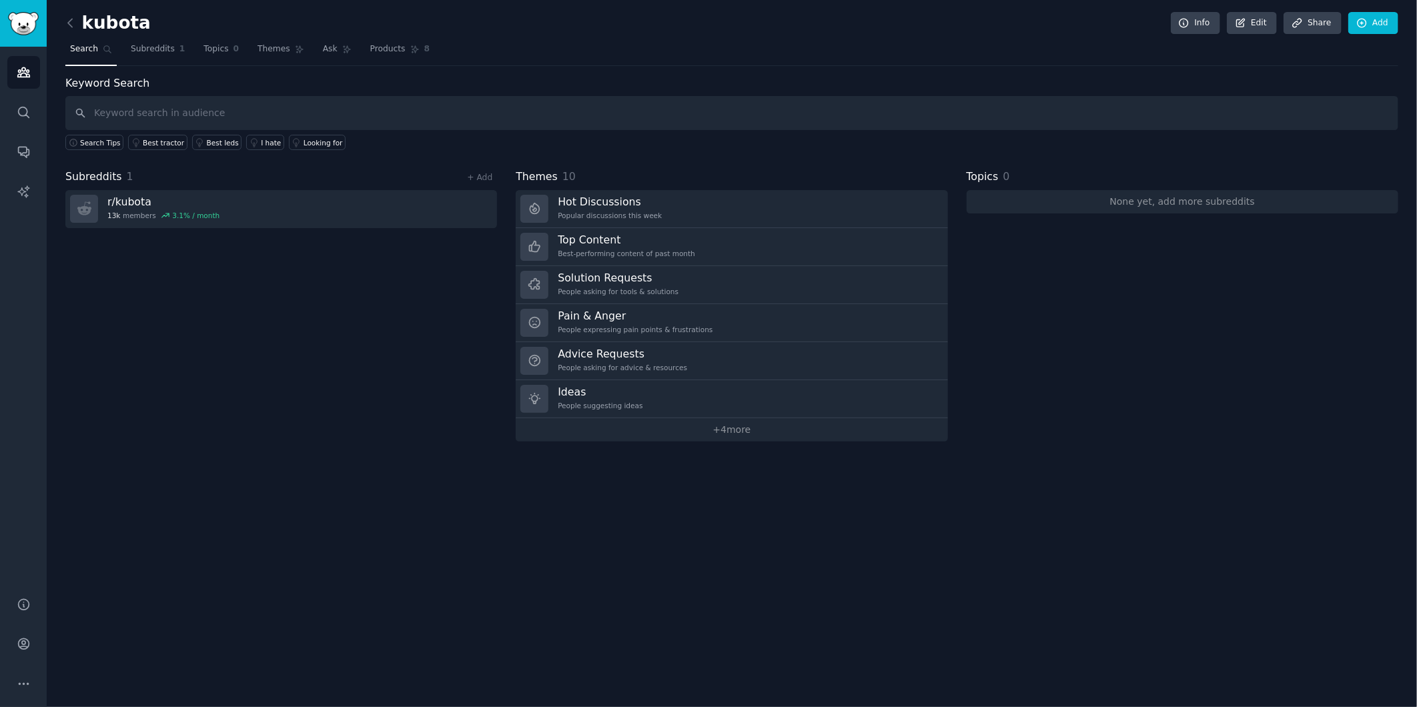
click at [230, 111] on input "text" at bounding box center [731, 113] width 1333 height 34
type input "woodmizer"
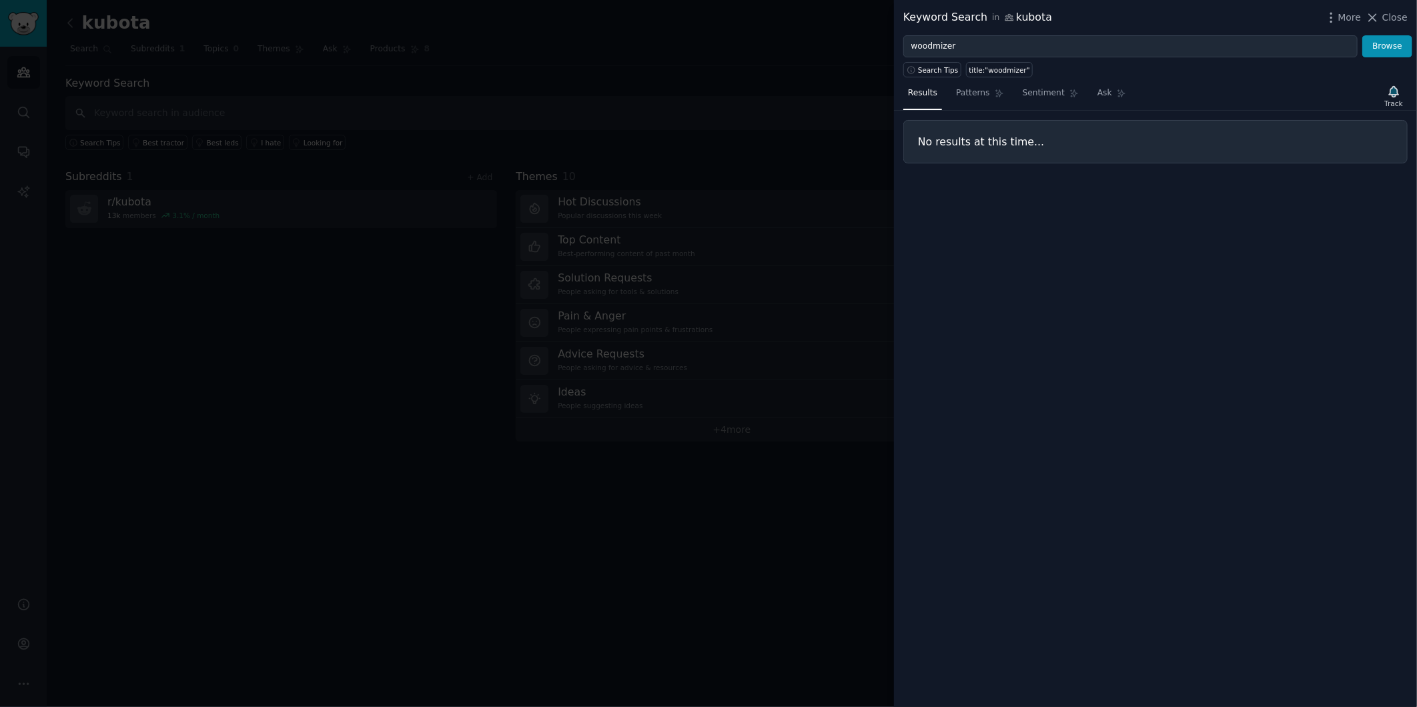
click at [368, 339] on div at bounding box center [708, 353] width 1417 height 707
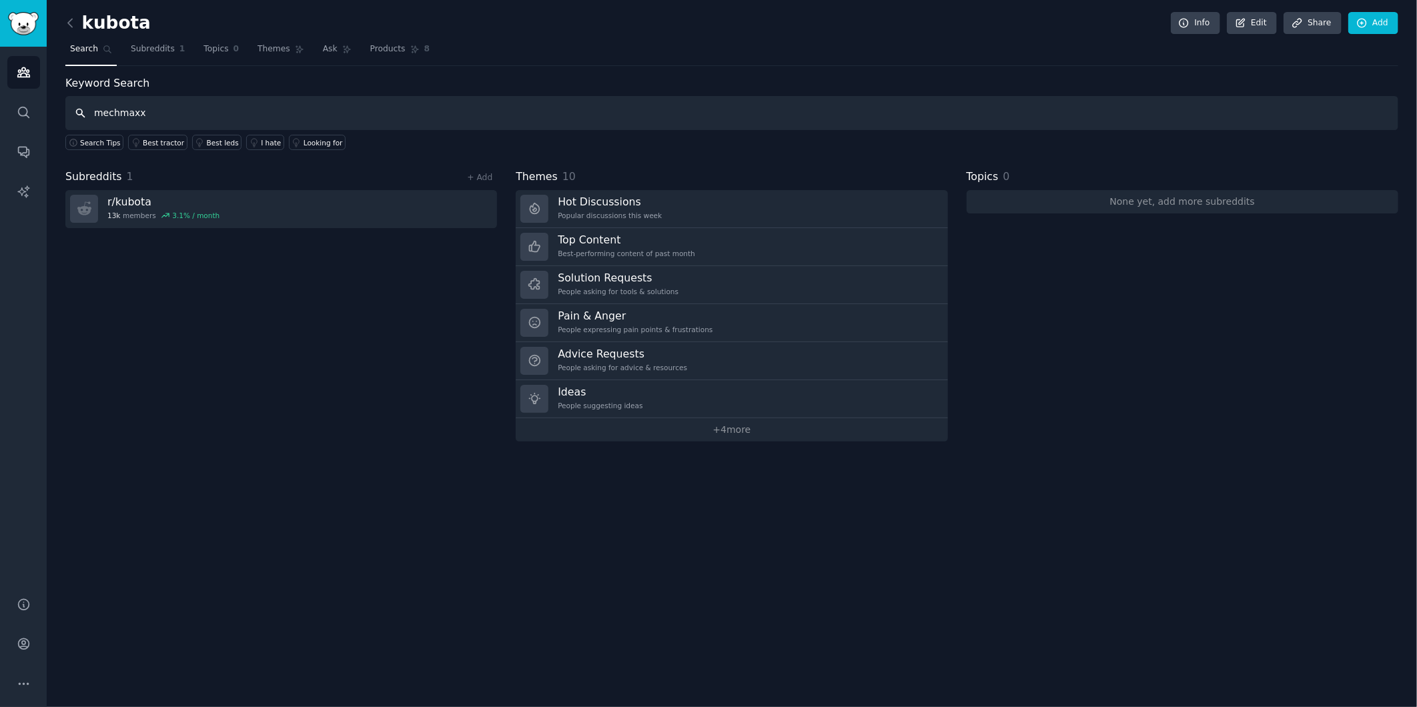
type input "mechmaxx"
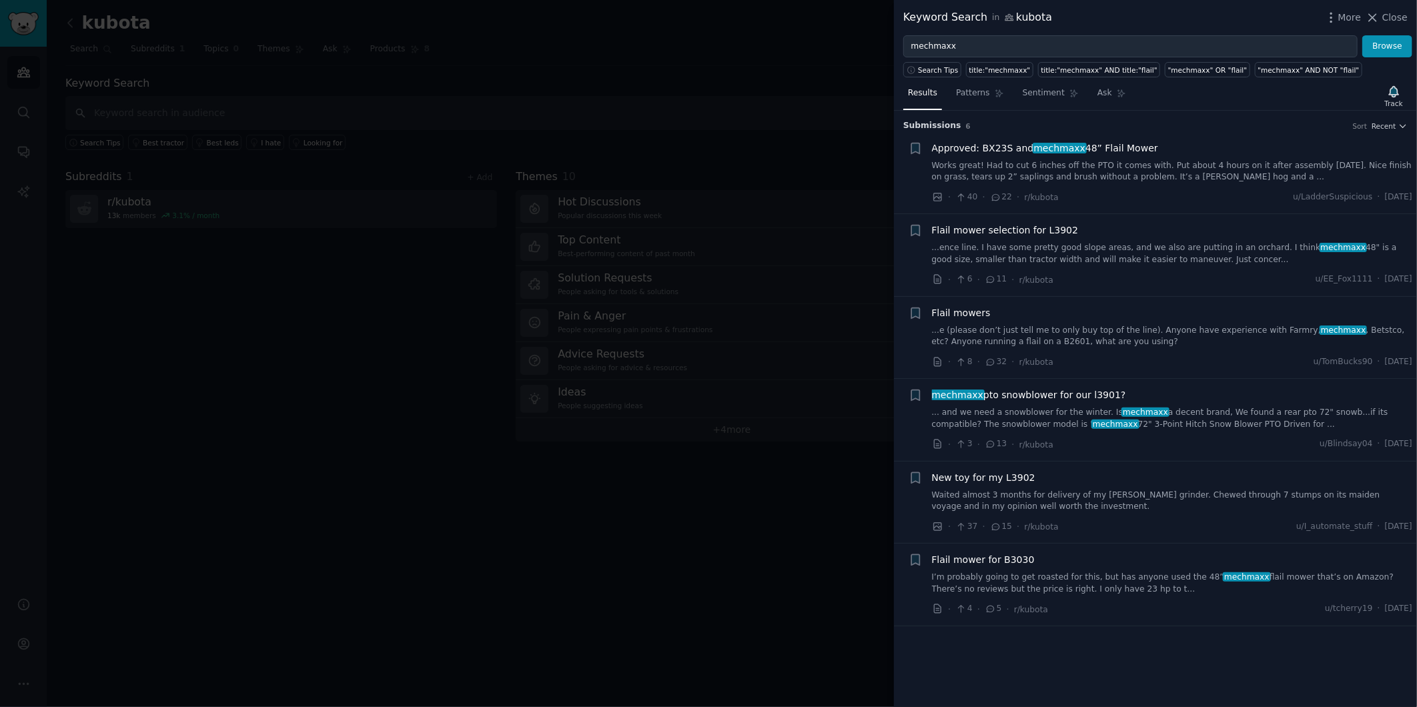
click at [388, 427] on div at bounding box center [708, 353] width 1417 height 707
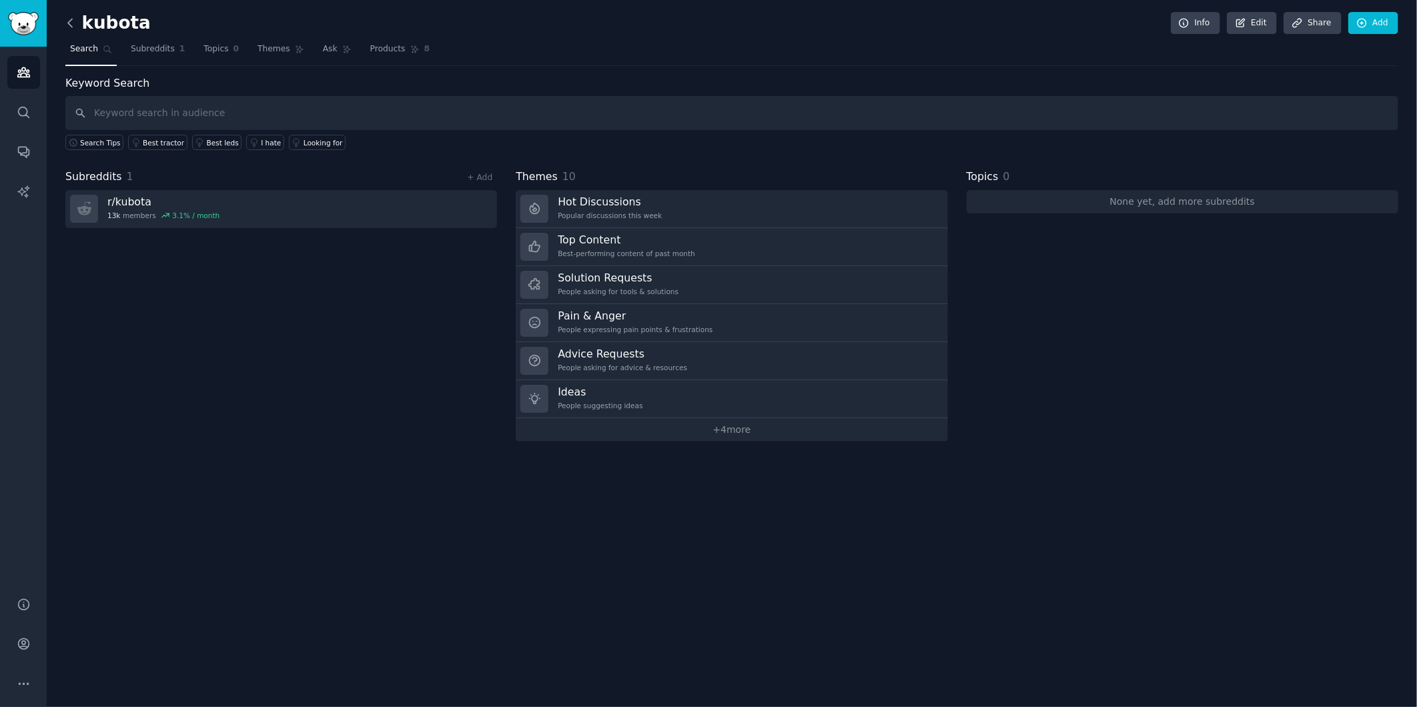
click at [71, 21] on icon at bounding box center [70, 23] width 14 height 14
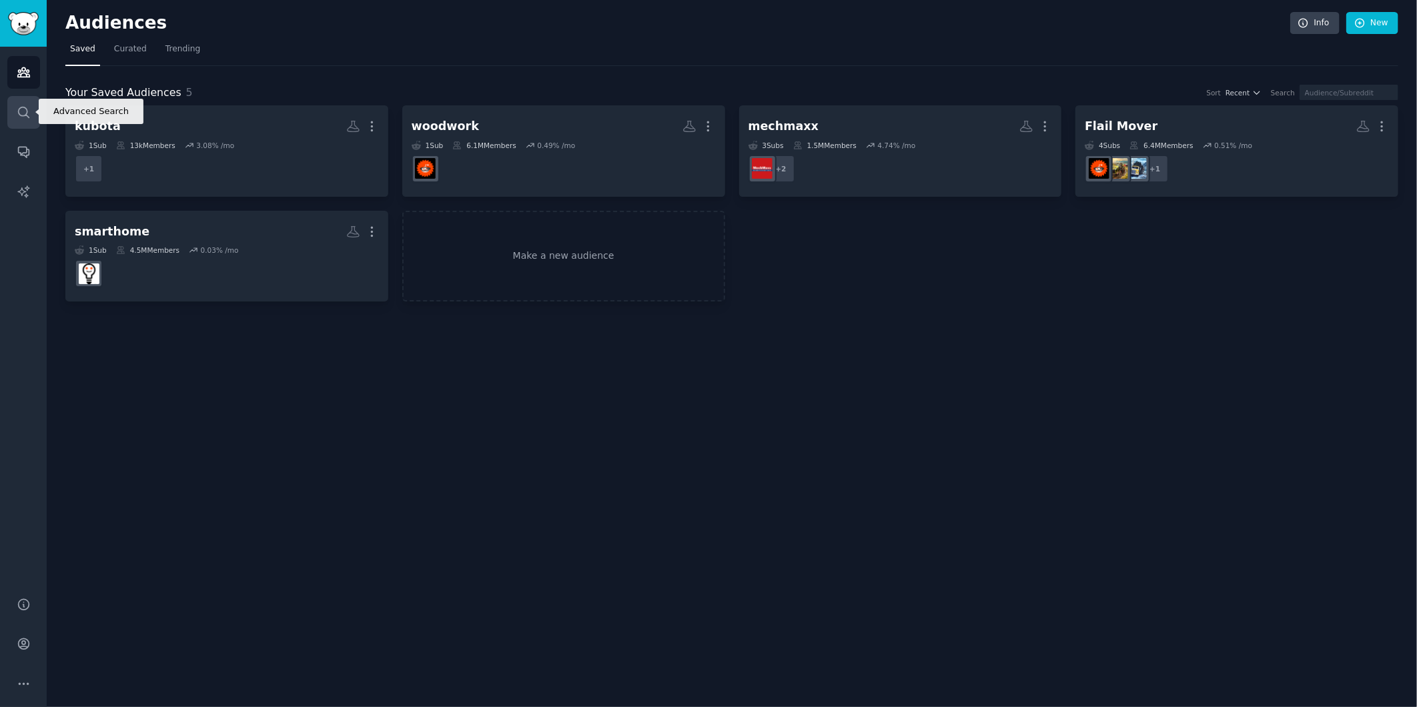
click at [25, 113] on icon "Sidebar" at bounding box center [23, 112] width 11 height 11
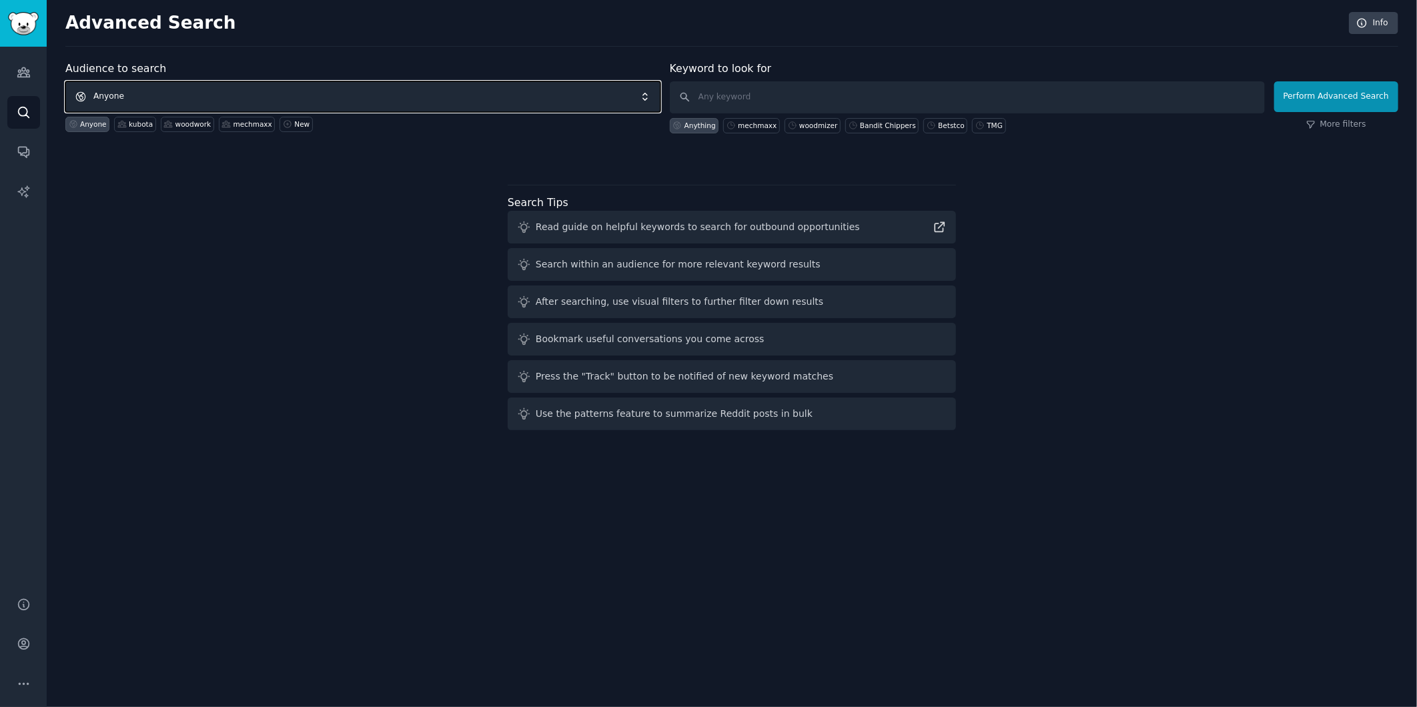
click at [167, 94] on span "Anyone" at bounding box center [362, 96] width 595 height 31
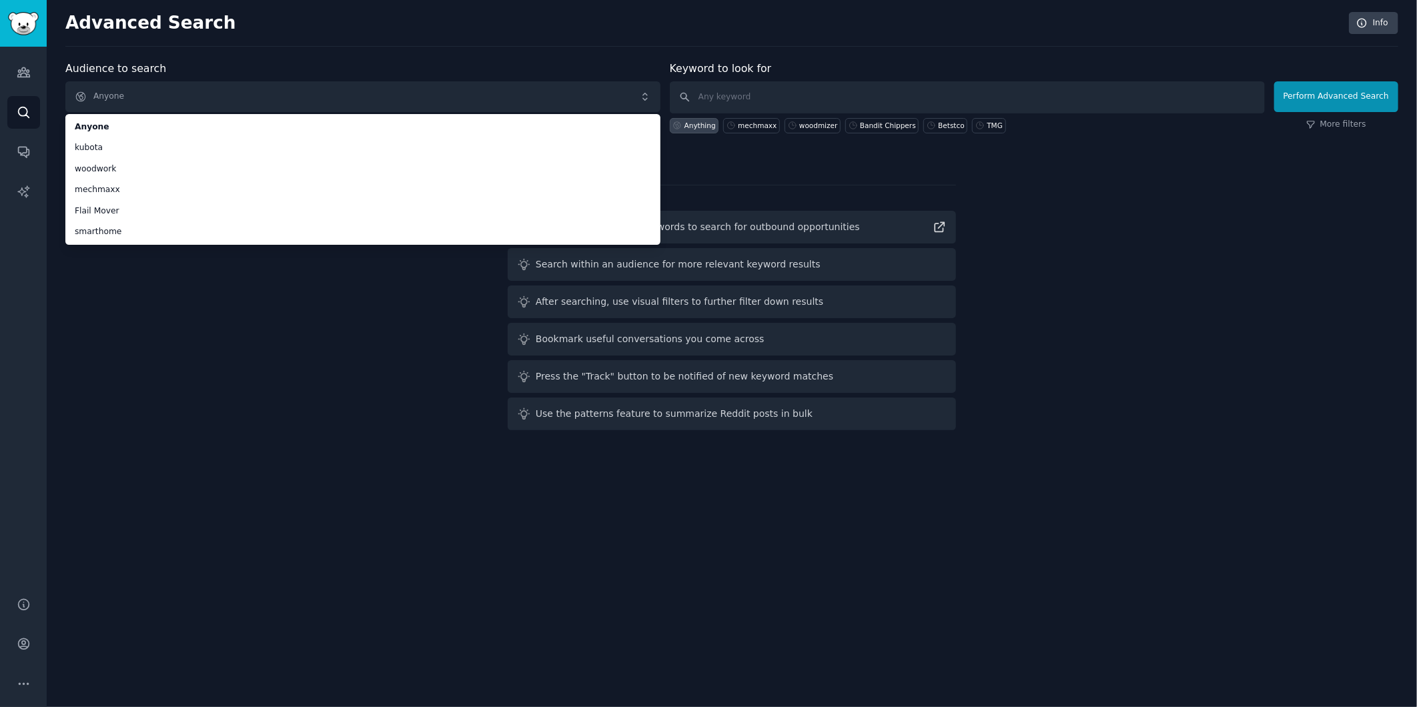
drag, startPoint x: 127, startPoint y: 376, endPoint x: 129, endPoint y: 349, distance: 26.8
click at [127, 376] on div "Audience to search Anyone Anyone kubota woodwork mechmaxx Flail Mover smarthome…" at bounding box center [731, 248] width 1333 height 375
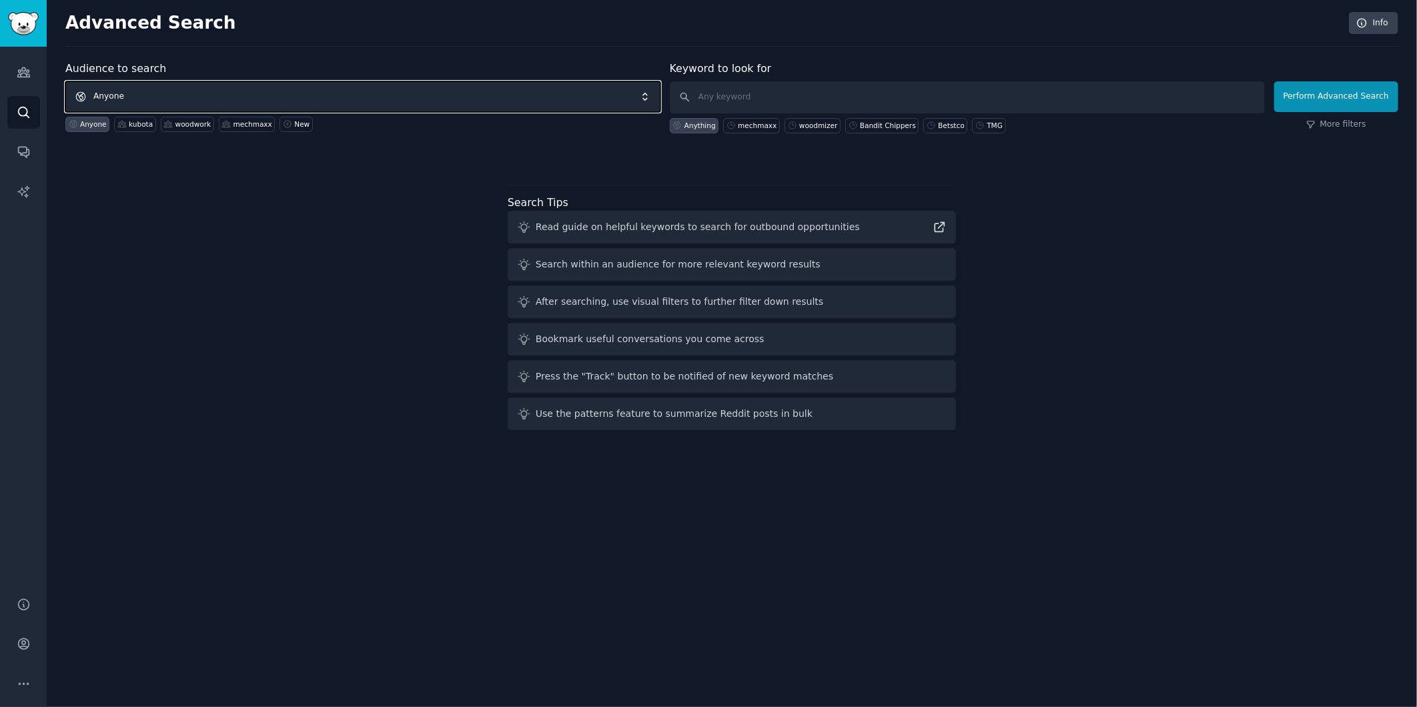
click at [443, 95] on span "Anyone" at bounding box center [362, 96] width 595 height 31
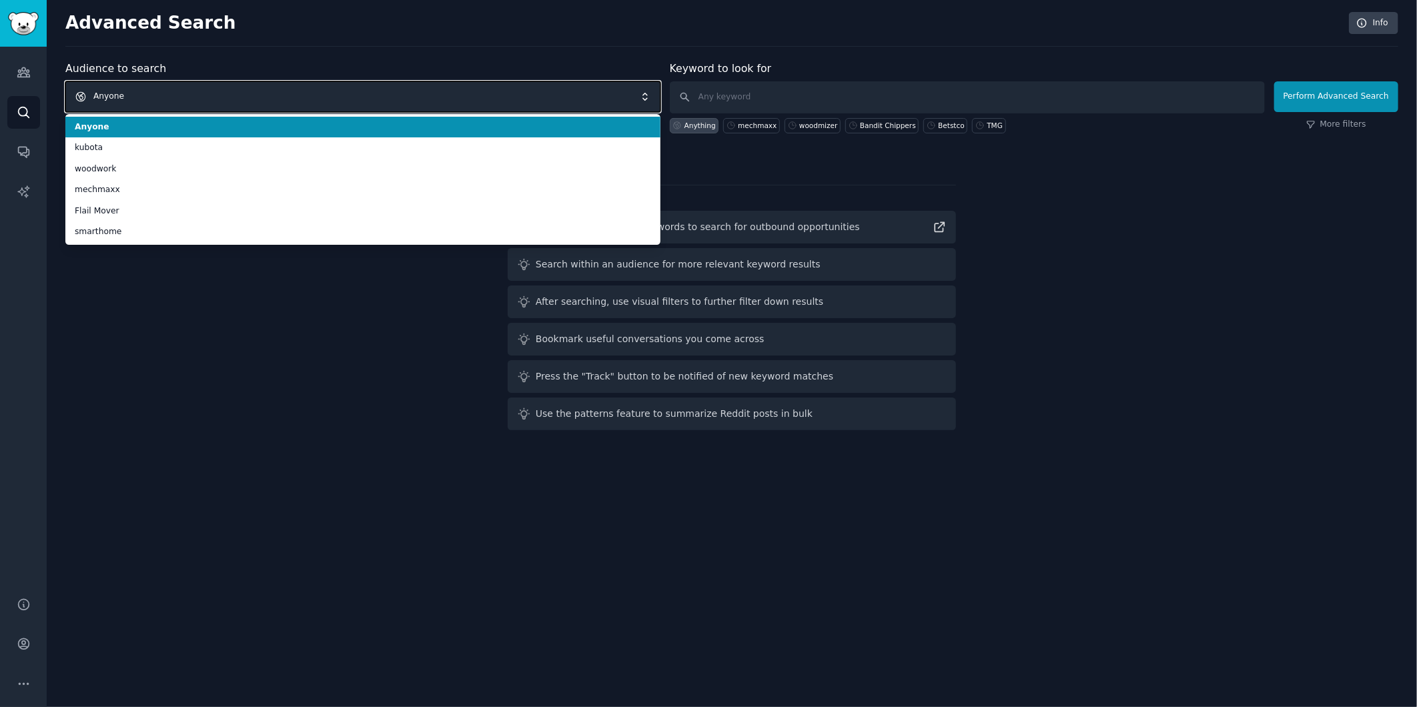
click at [163, 105] on span "Anyone" at bounding box center [362, 96] width 595 height 31
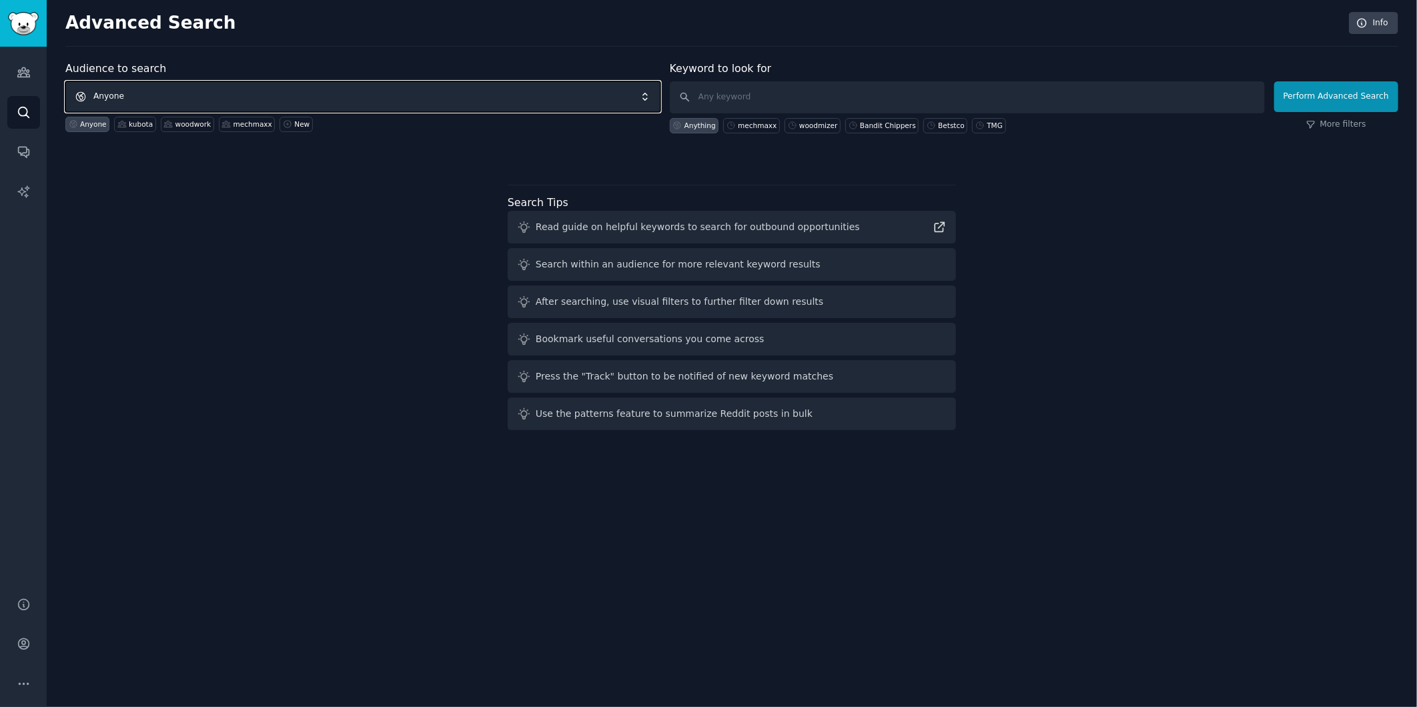
click at [91, 100] on span "Anyone" at bounding box center [362, 96] width 595 height 31
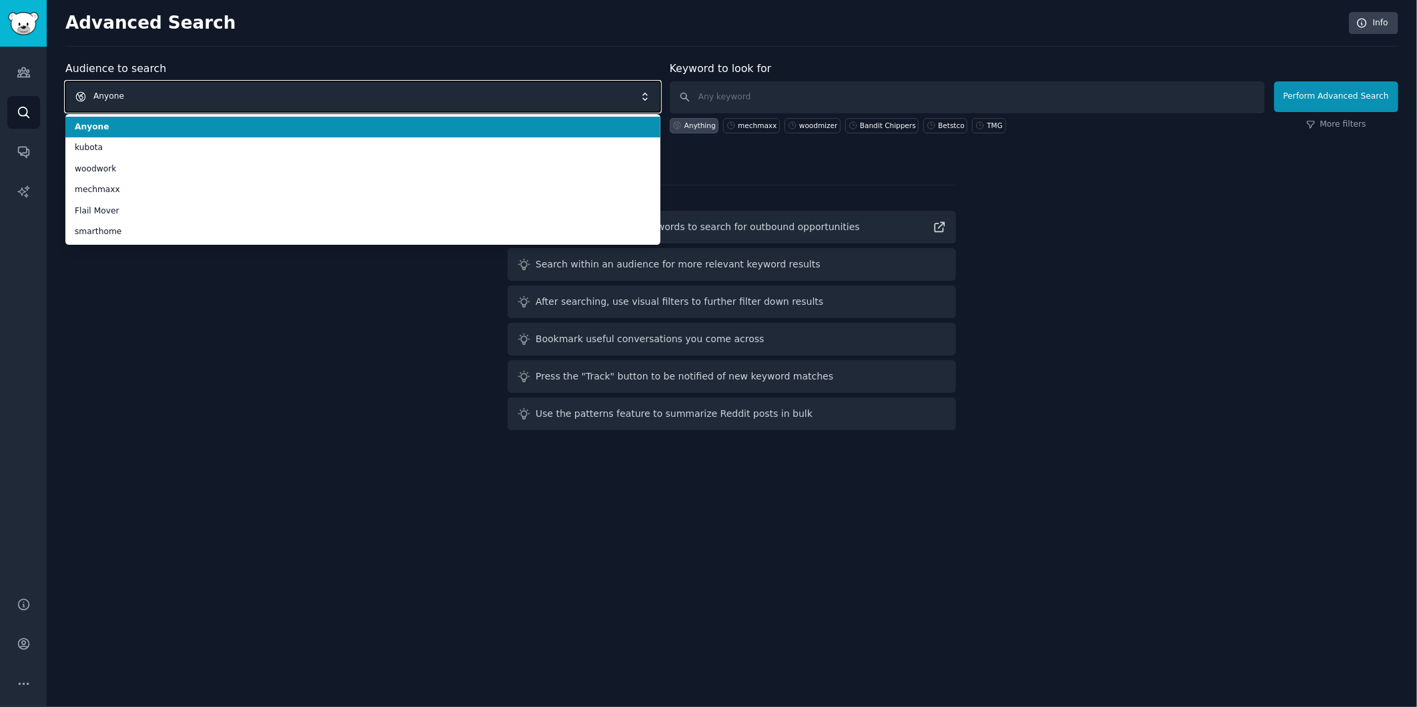
click at [115, 97] on span "Anyone" at bounding box center [362, 96] width 595 height 31
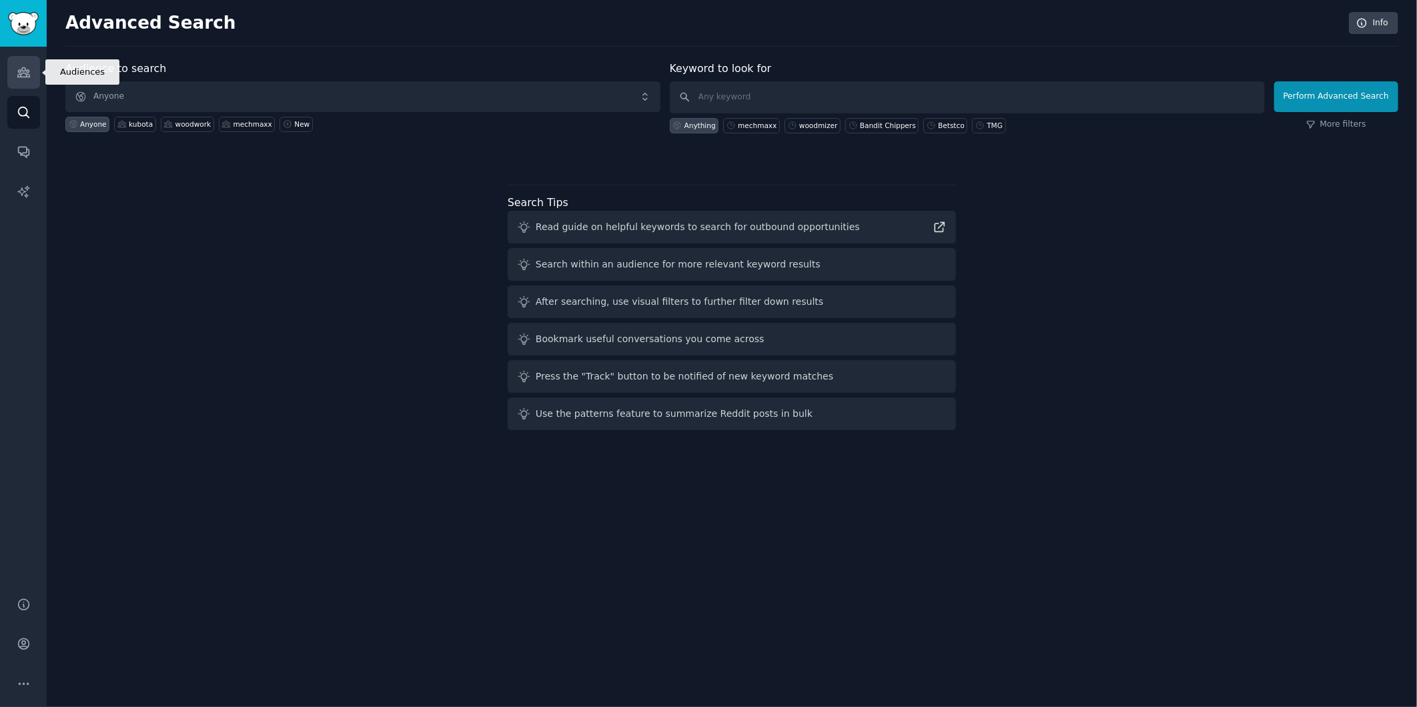
click at [23, 69] on icon "Sidebar" at bounding box center [24, 72] width 14 height 14
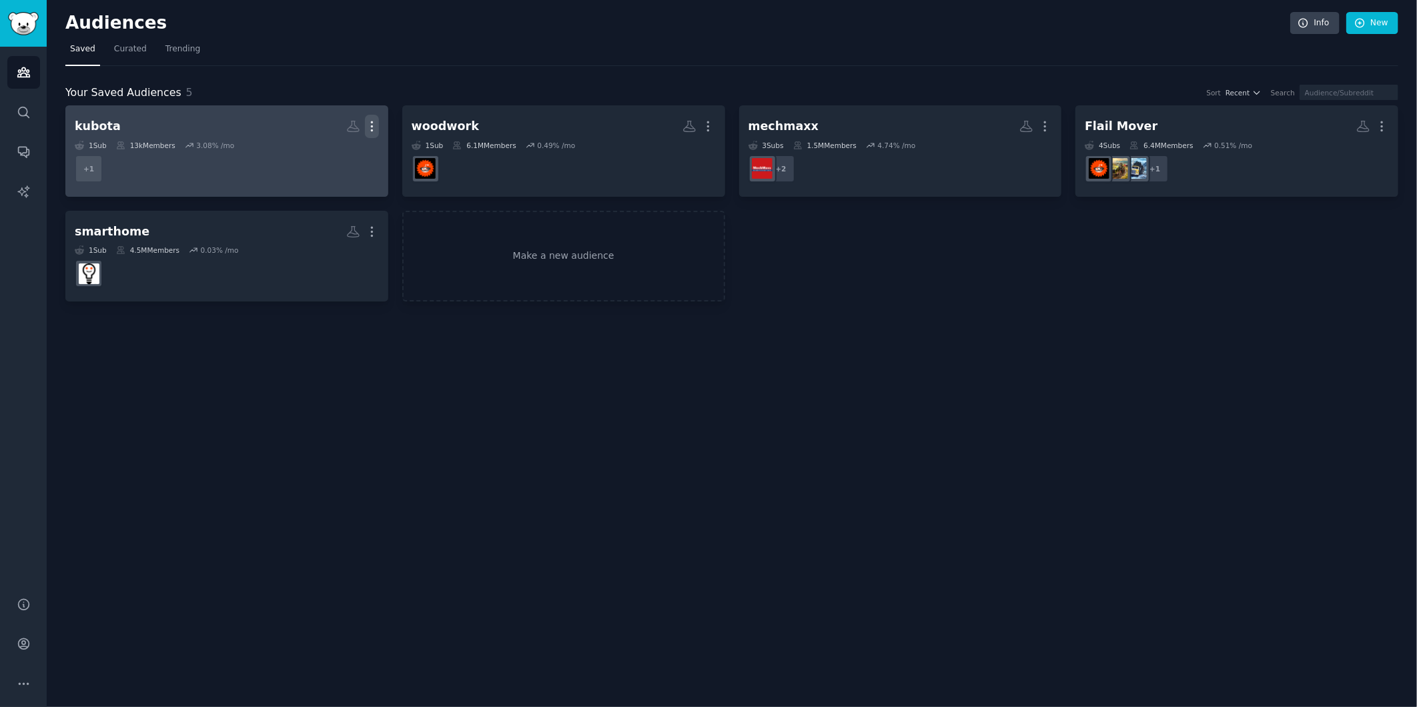
click at [372, 130] on icon "button" at bounding box center [371, 126] width 1 height 9
click at [344, 157] on p "Delete" at bounding box center [335, 154] width 31 height 14
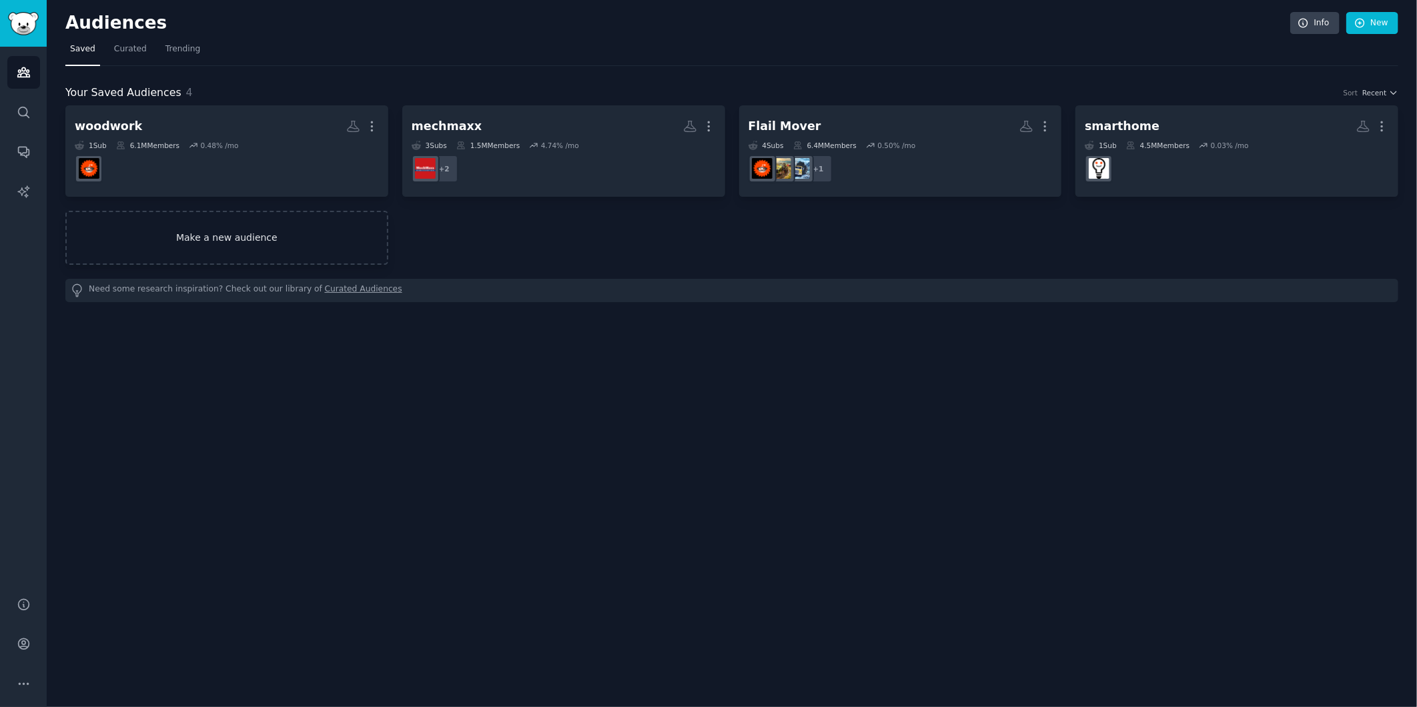
click at [282, 240] on link "Make a new audience" at bounding box center [226, 238] width 323 height 54
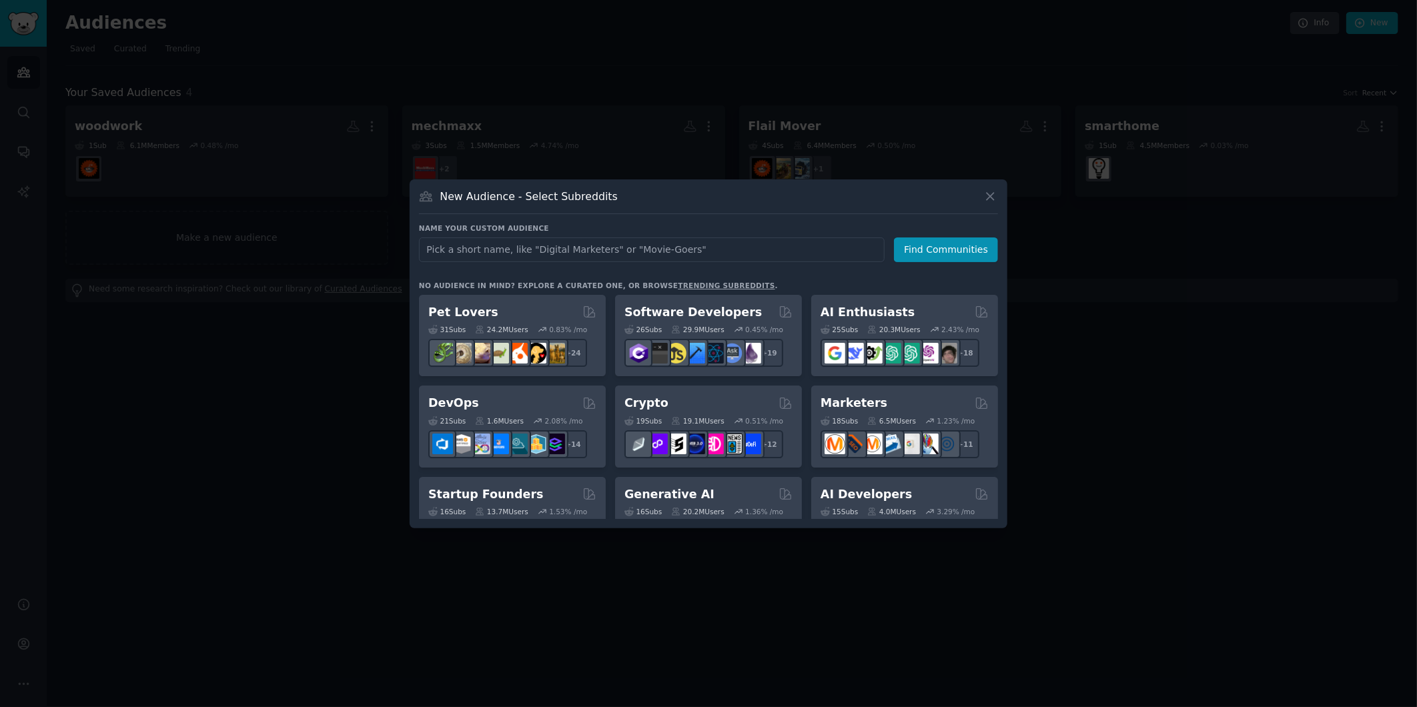
type input "homestead"
click button "Find Communities" at bounding box center [946, 250] width 104 height 25
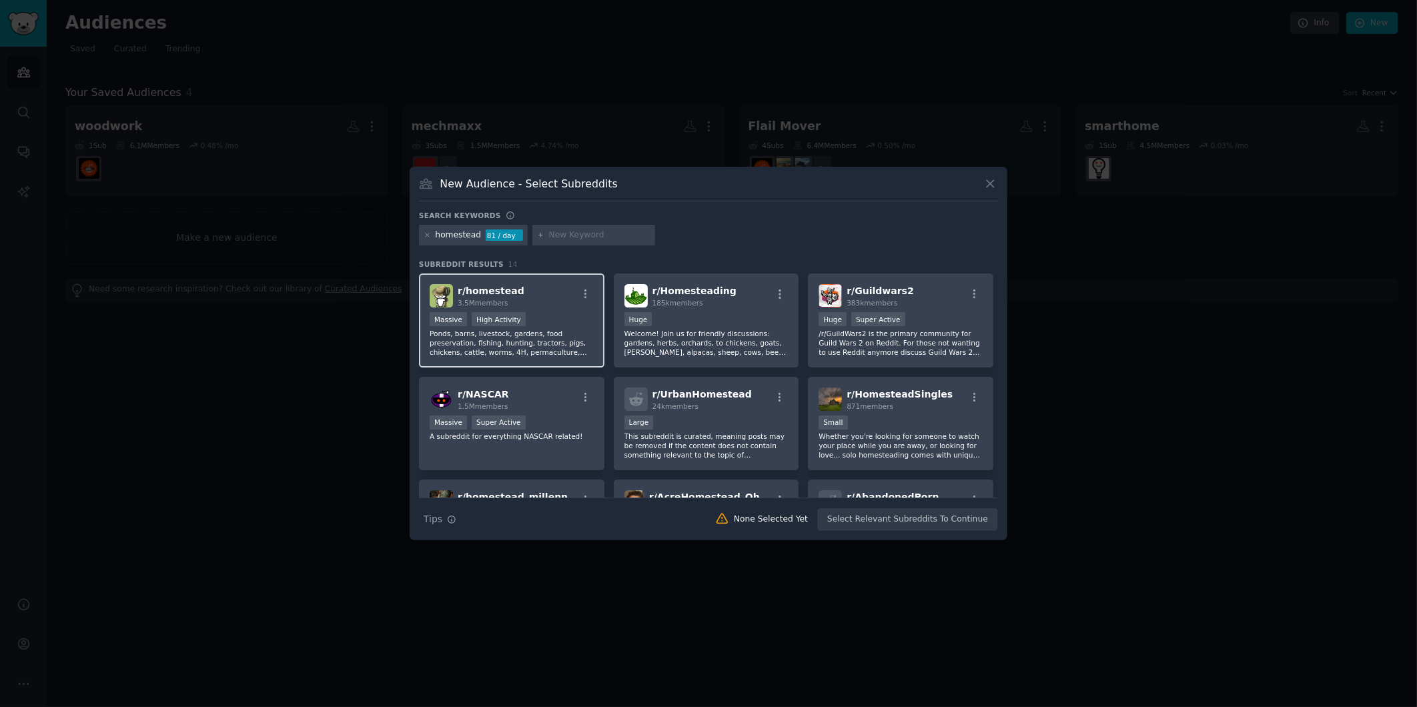
click at [550, 308] on div "r/ homestead 3.5M members Massive High Activity Ponds, barns, livestock, garden…" at bounding box center [512, 321] width 186 height 94
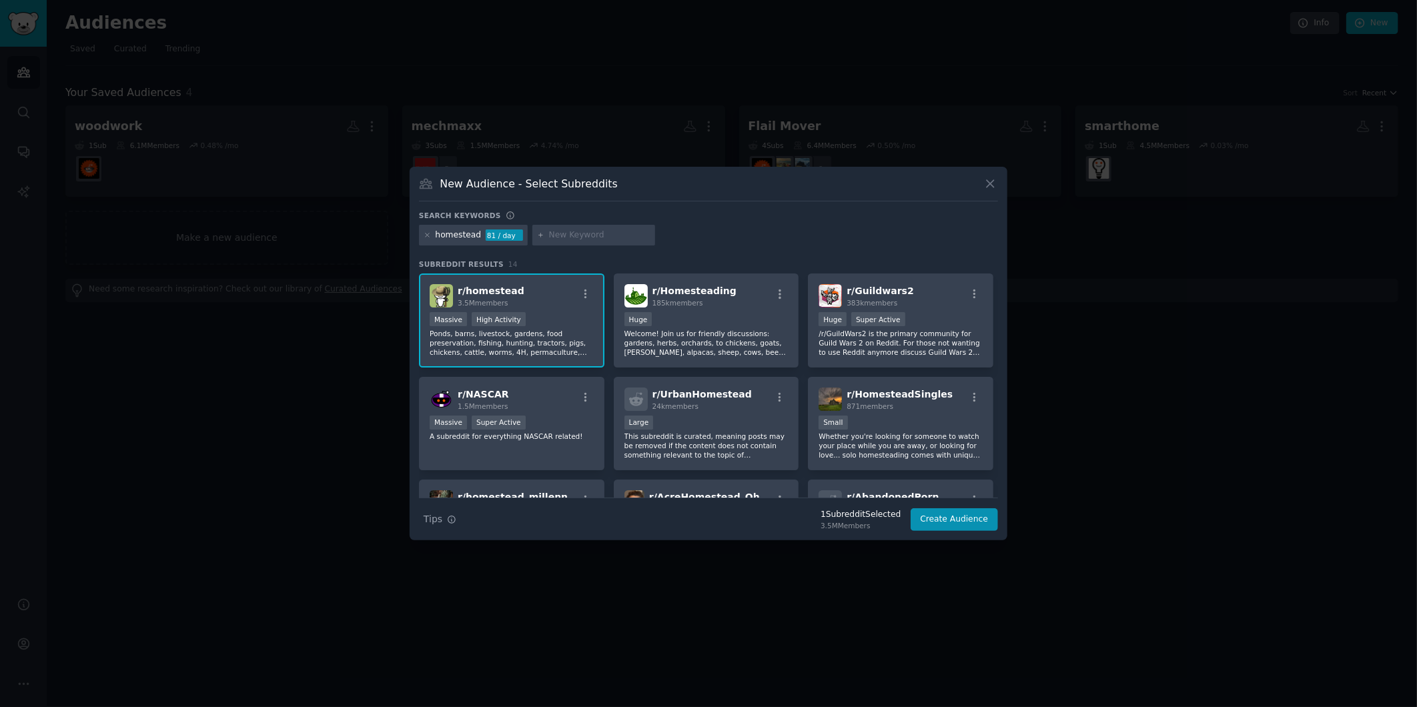
click at [554, 307] on div "r/ homestead 3.5M members" at bounding box center [512, 295] width 164 height 23
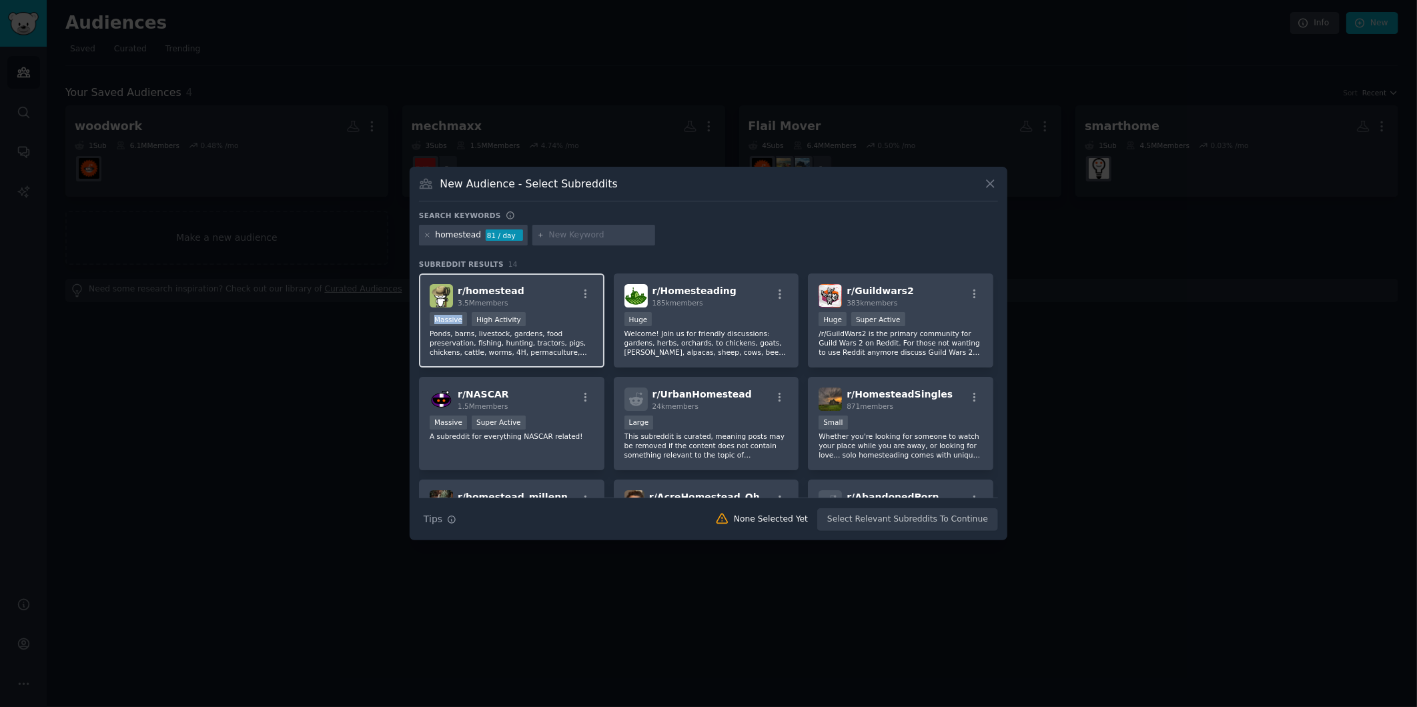
click at [554, 307] on div "r/ homestead 3.5M members" at bounding box center [512, 295] width 164 height 23
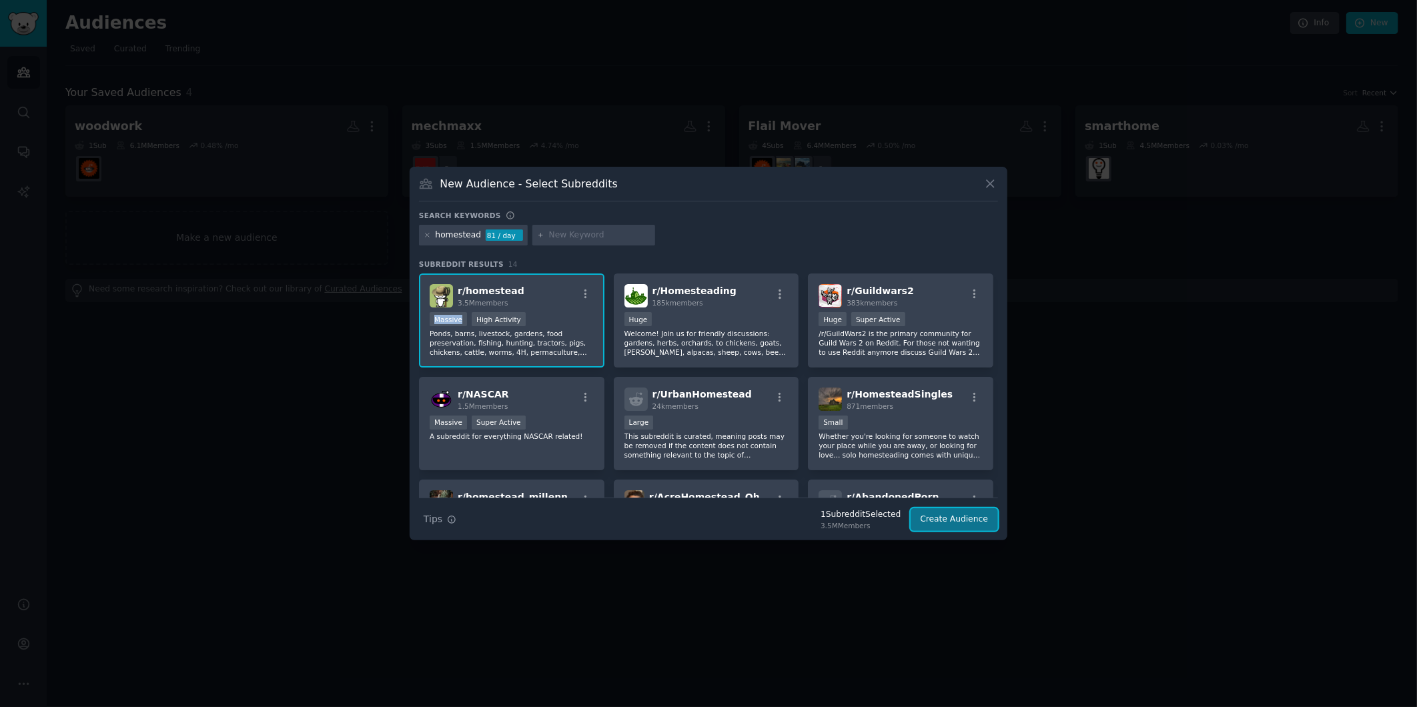
click at [952, 517] on button "Create Audience" at bounding box center [955, 519] width 88 height 23
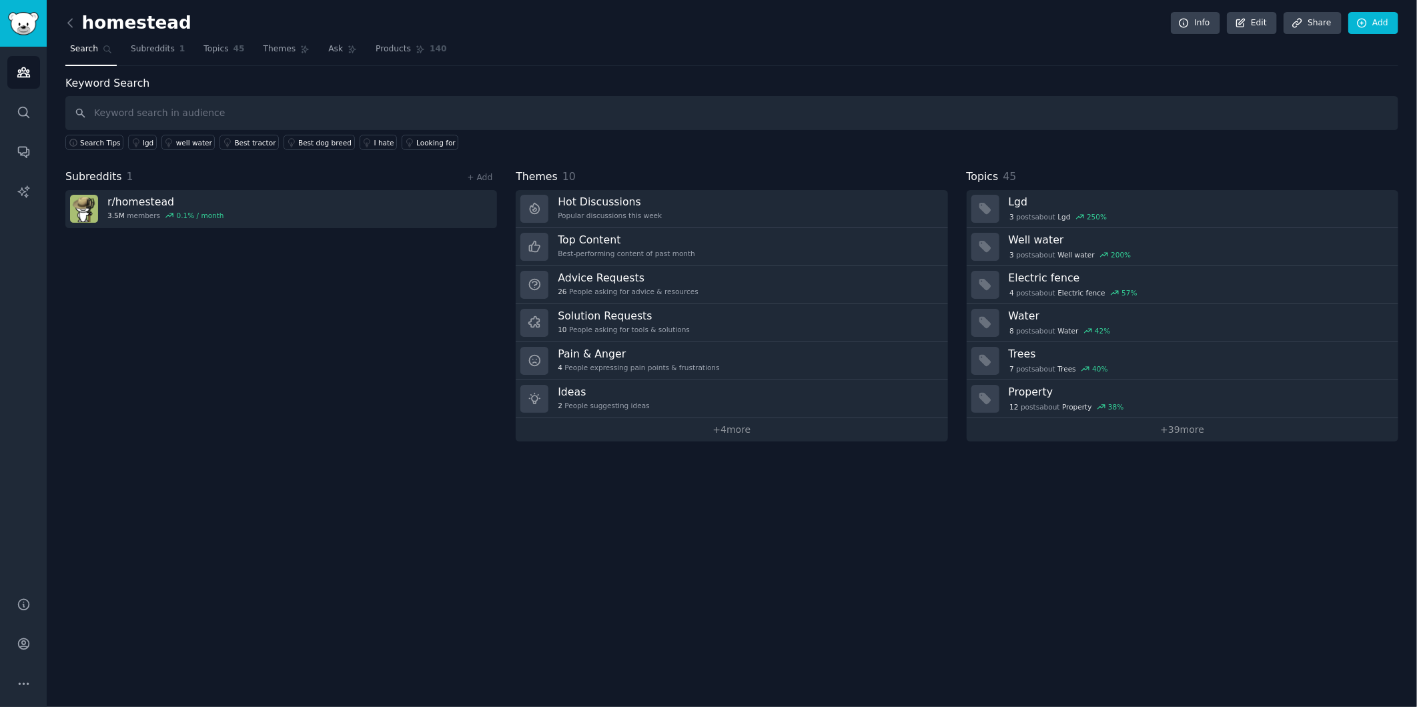
click at [249, 103] on input "text" at bounding box center [731, 113] width 1333 height 34
type input "woodmizer"
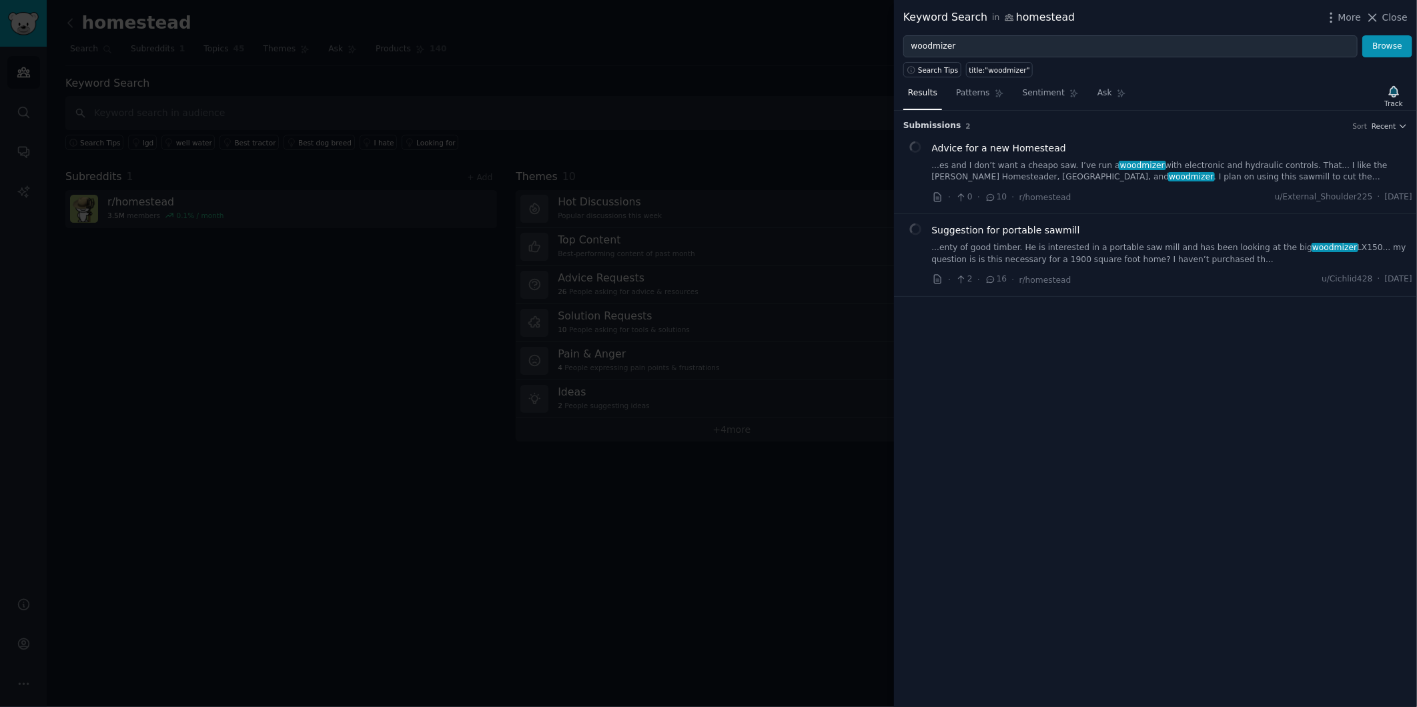
click at [404, 523] on div at bounding box center [708, 353] width 1417 height 707
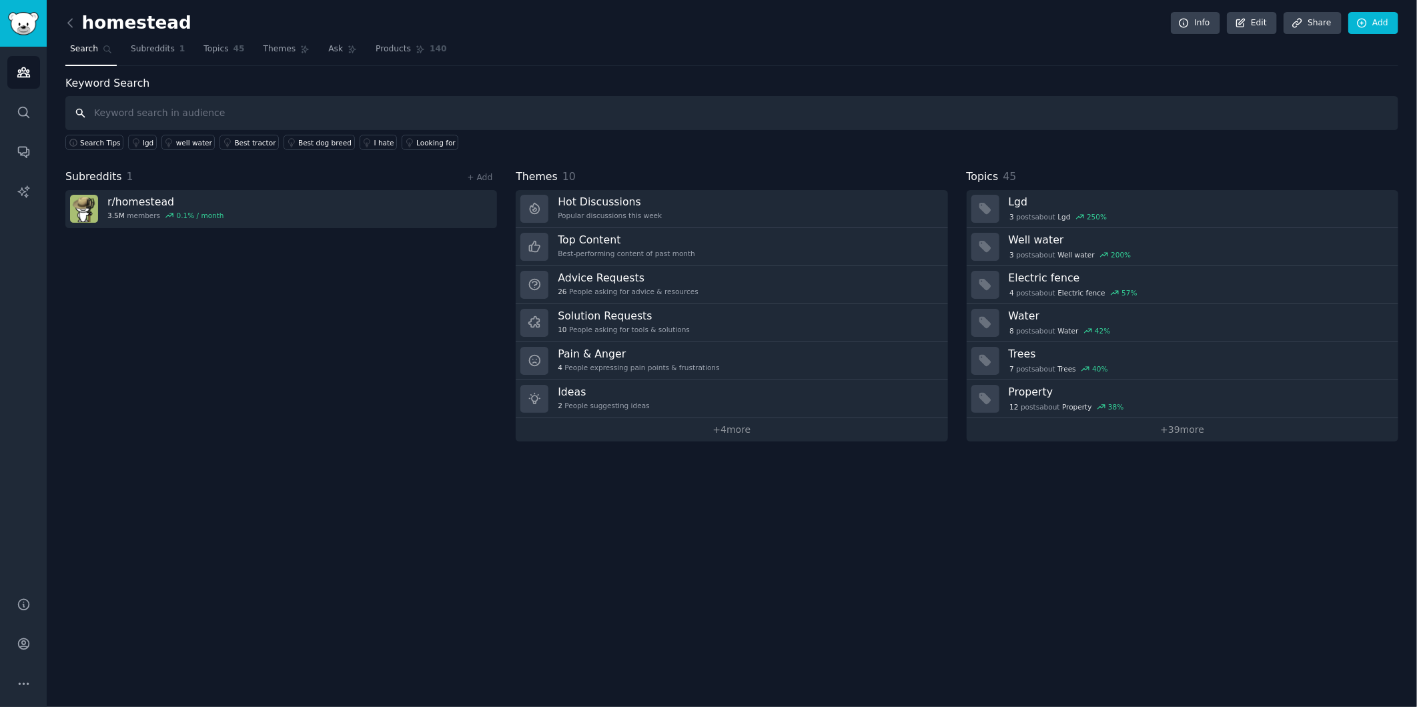
click at [163, 109] on input "text" at bounding box center [731, 113] width 1333 height 34
type input "o"
type input "woodlandmill"
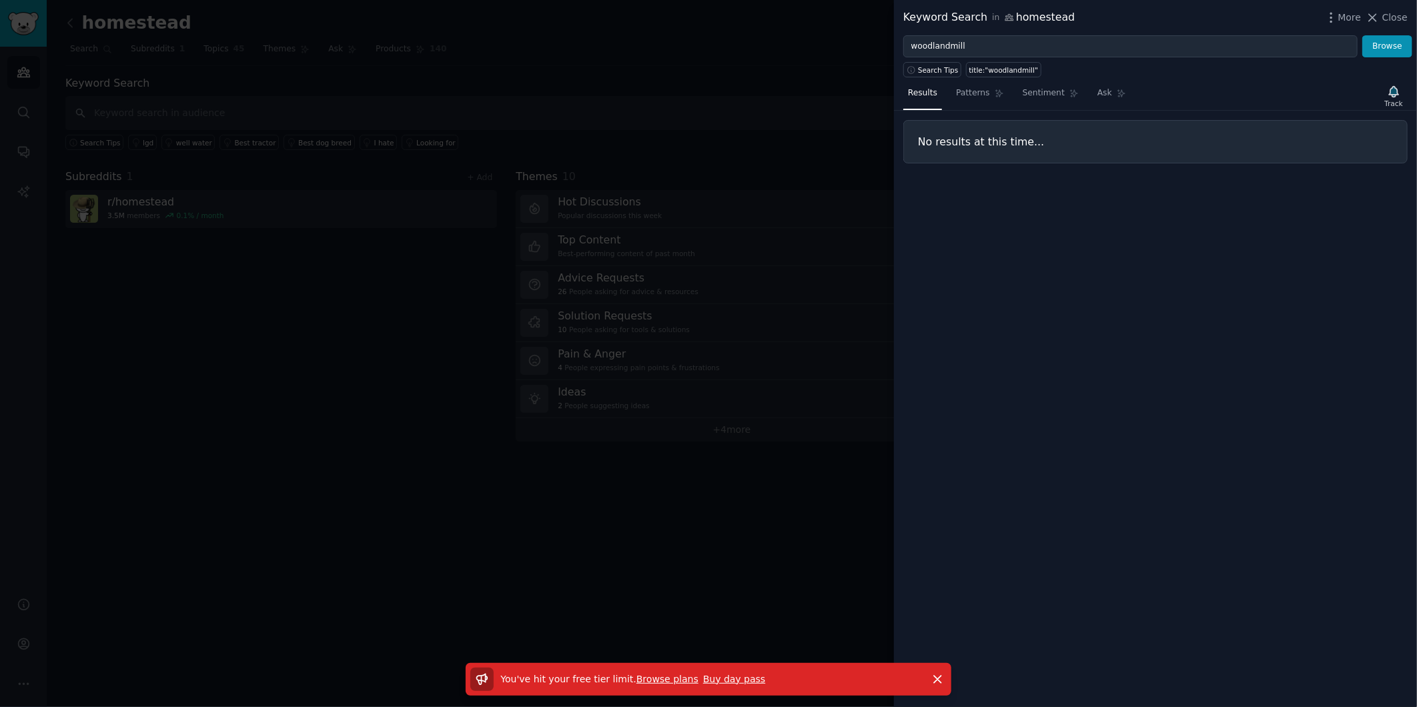
drag, startPoint x: 1209, startPoint y: 352, endPoint x: 1193, endPoint y: 331, distance: 25.8
click at [1209, 352] on div "Results Patterns Sentiment Ask Track No results at this time..." at bounding box center [1155, 392] width 523 height 630
click at [937, 682] on icon "button" at bounding box center [938, 680] width 14 height 14
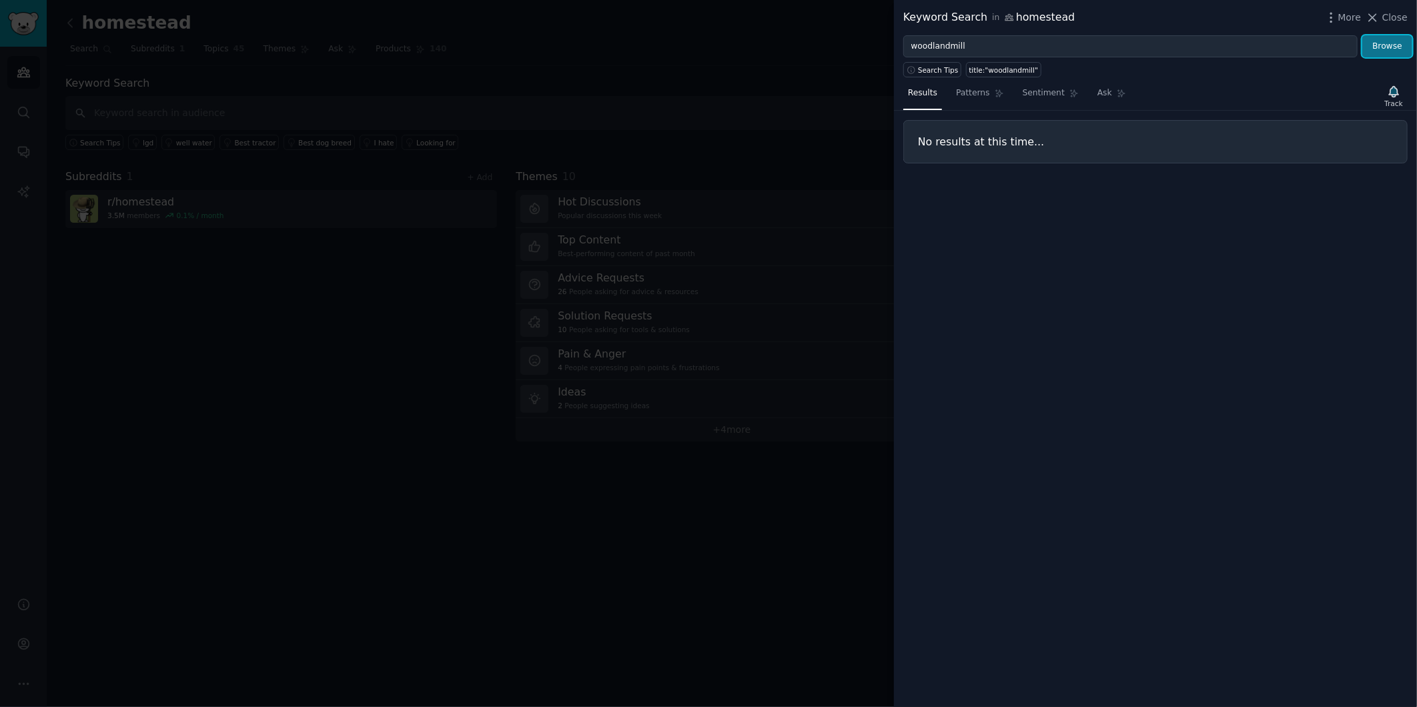
click at [1393, 54] on button "Browse" at bounding box center [1388, 46] width 50 height 23
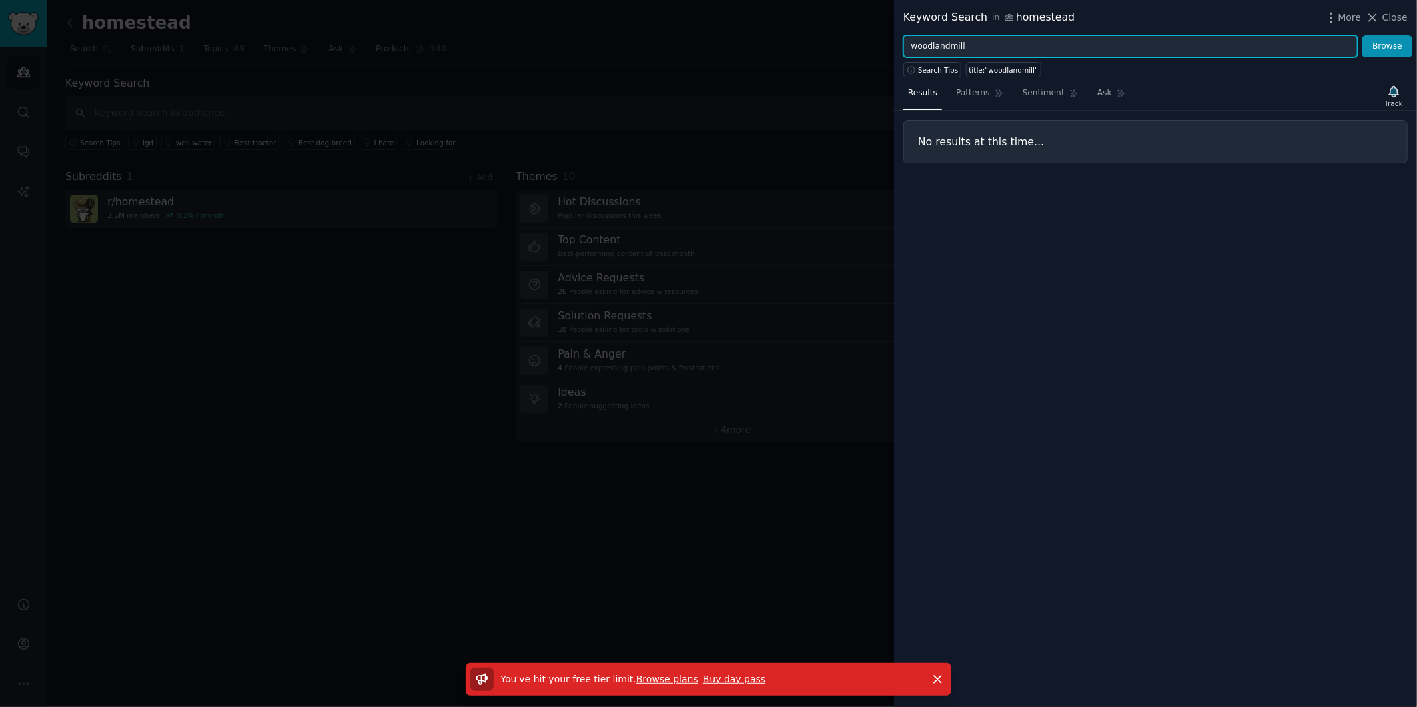
drag, startPoint x: 976, startPoint y: 47, endPoint x: 916, endPoint y: 47, distance: 59.4
click at [916, 47] on input "woodlandmill" at bounding box center [1131, 46] width 454 height 23
type input "w"
type input "mechmaxx"
click at [1363, 35] on button "Browse" at bounding box center [1388, 46] width 50 height 23
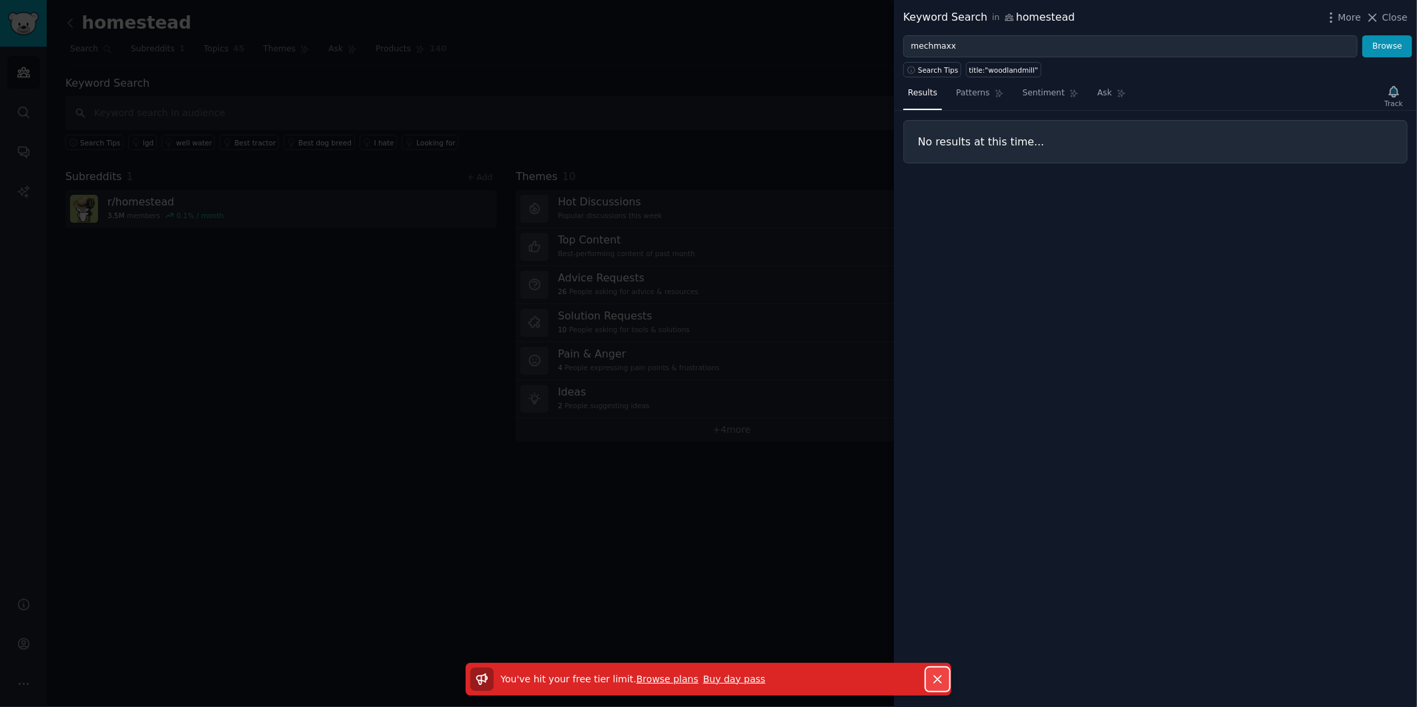
click at [929, 671] on button "Dismiss" at bounding box center [937, 679] width 23 height 23
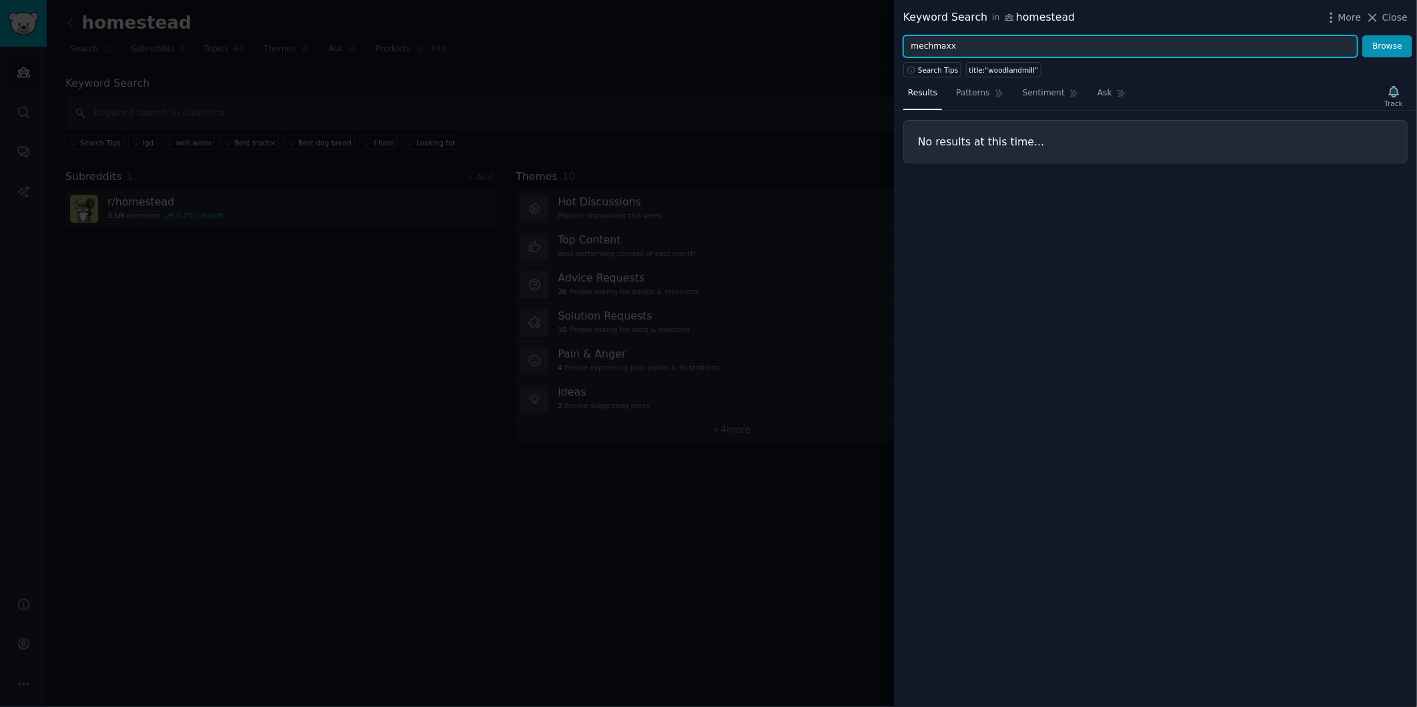
click at [1014, 45] on input "mechmaxx" at bounding box center [1131, 46] width 454 height 23
drag, startPoint x: 1014, startPoint y: 45, endPoint x: 834, endPoint y: 52, distance: 180.3
click at [834, 52] on div "Keyword Search in homestead More Close mechmaxx Browse Search Tips title:"woodl…" at bounding box center [708, 353] width 1417 height 707
type input "sawmill"
click at [1363, 35] on button "Browse" at bounding box center [1388, 46] width 50 height 23
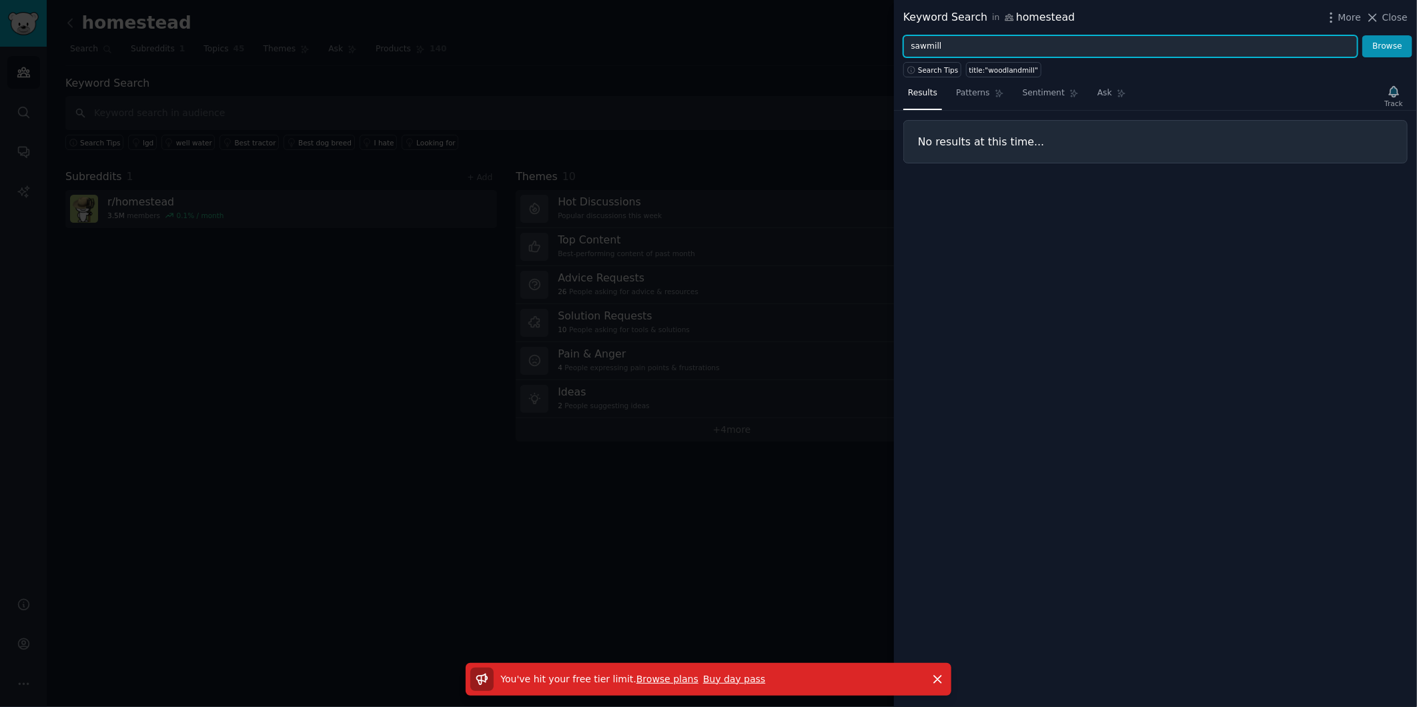
drag, startPoint x: 976, startPoint y: 49, endPoint x: 898, endPoint y: 49, distance: 78.1
click at [898, 49] on div "sawmill Browse" at bounding box center [1155, 46] width 523 height 23
click at [1363, 35] on button "Browse" at bounding box center [1388, 46] width 50 height 23
type input "l"
type input "tractor"
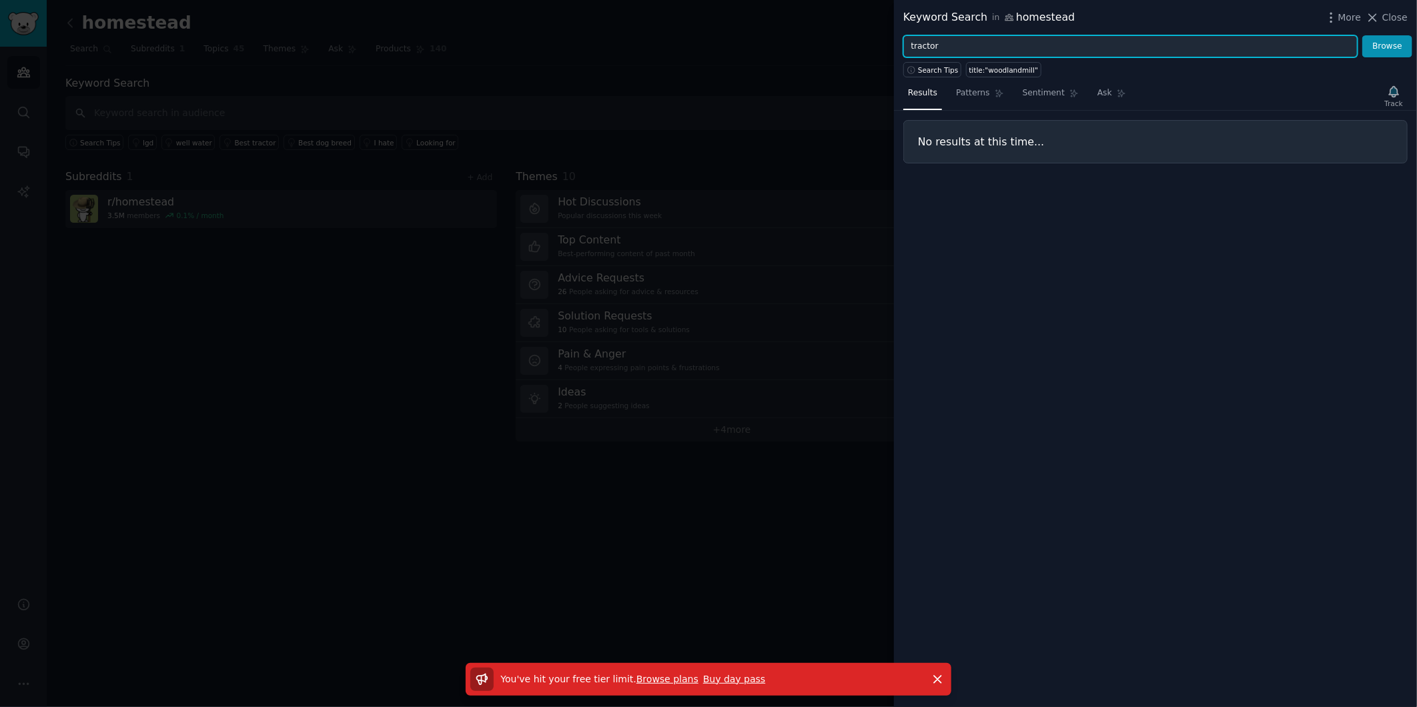
click at [1363, 35] on button "Browse" at bounding box center [1388, 46] width 50 height 23
click at [1397, 15] on span "Close" at bounding box center [1395, 18] width 25 height 14
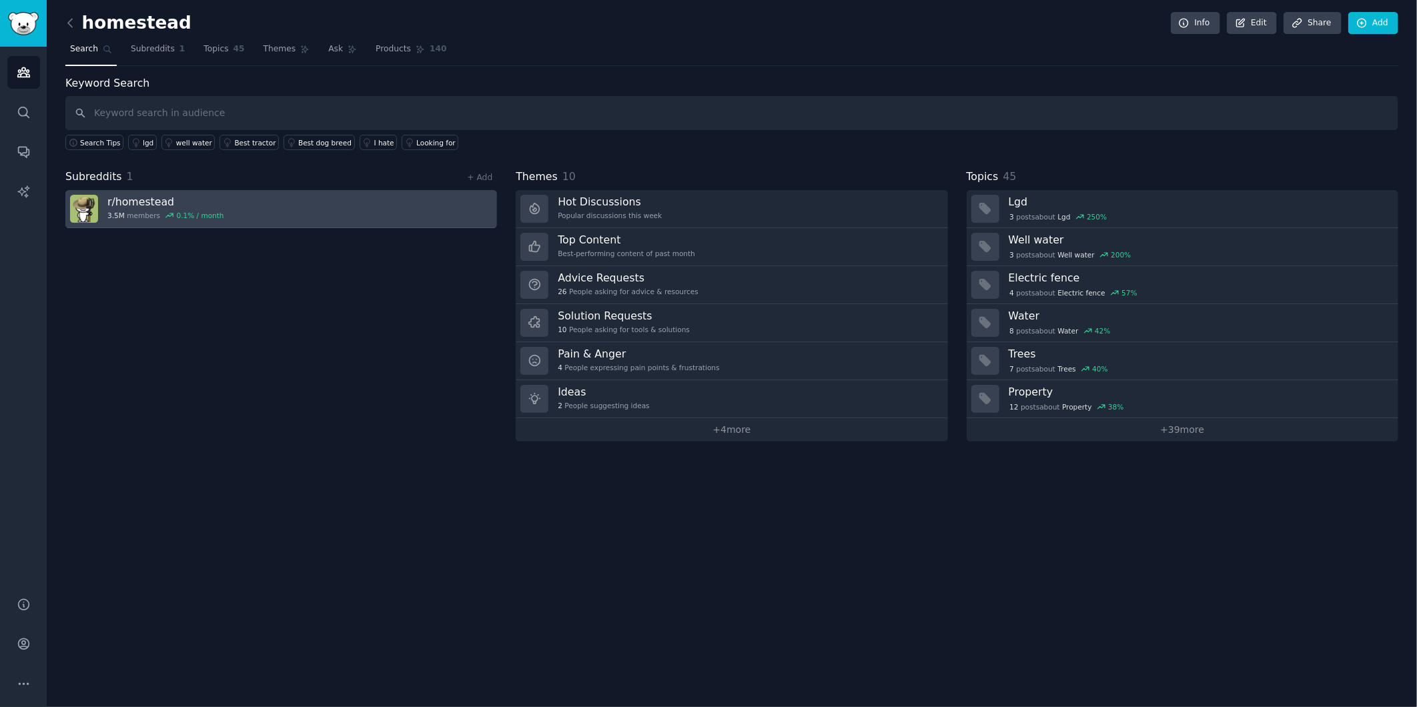
click at [310, 223] on link "r/ homestead 3.5M members 0.1 % / month" at bounding box center [281, 209] width 432 height 38
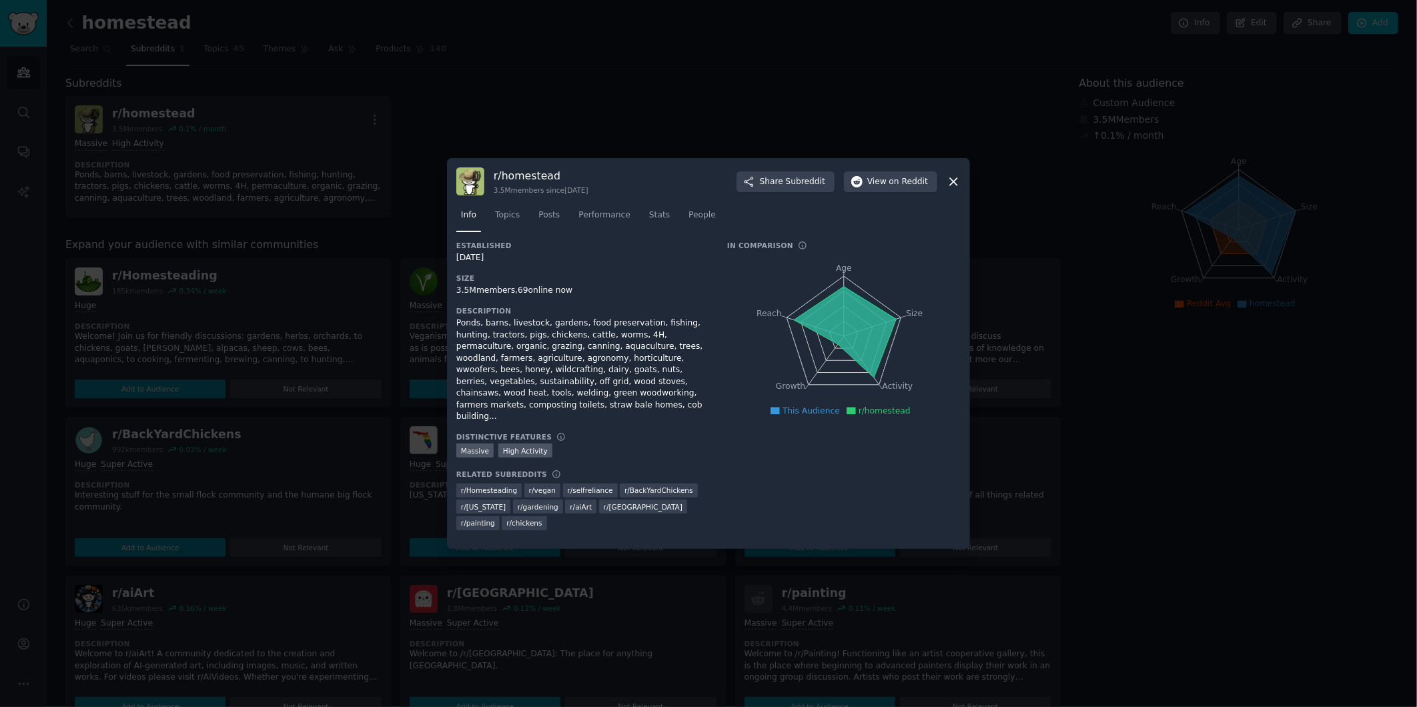
click at [1078, 410] on div at bounding box center [708, 353] width 1417 height 707
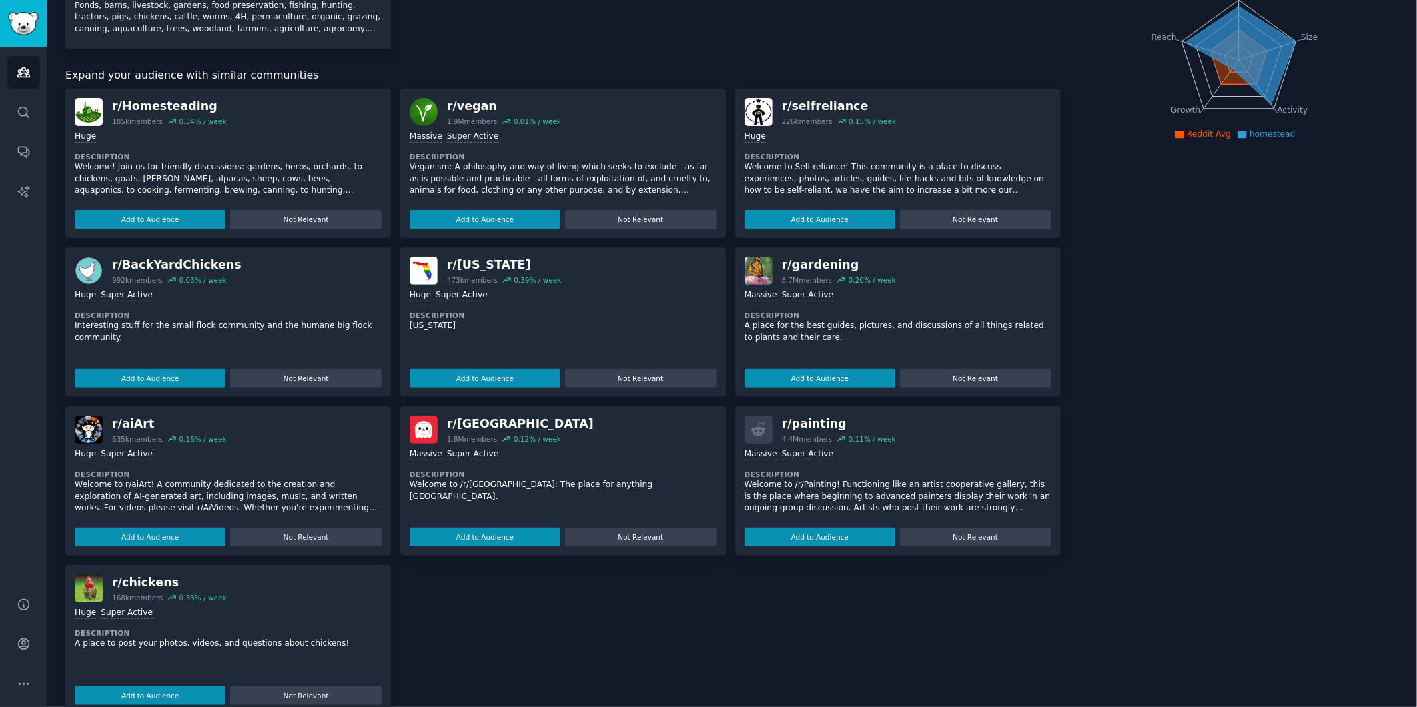
scroll to position [195, 0]
